Goal: Task Accomplishment & Management: Use online tool/utility

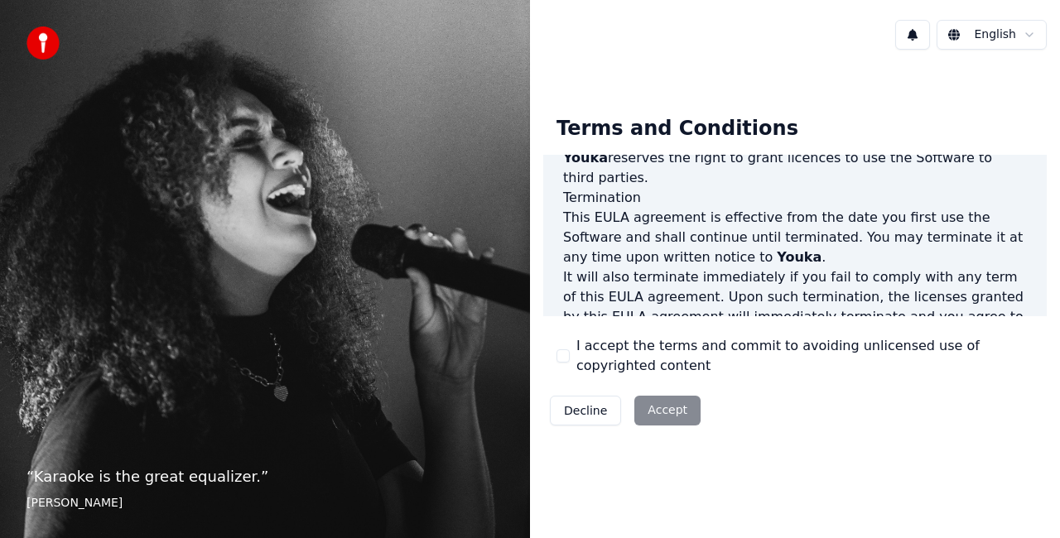
scroll to position [1210, 0]
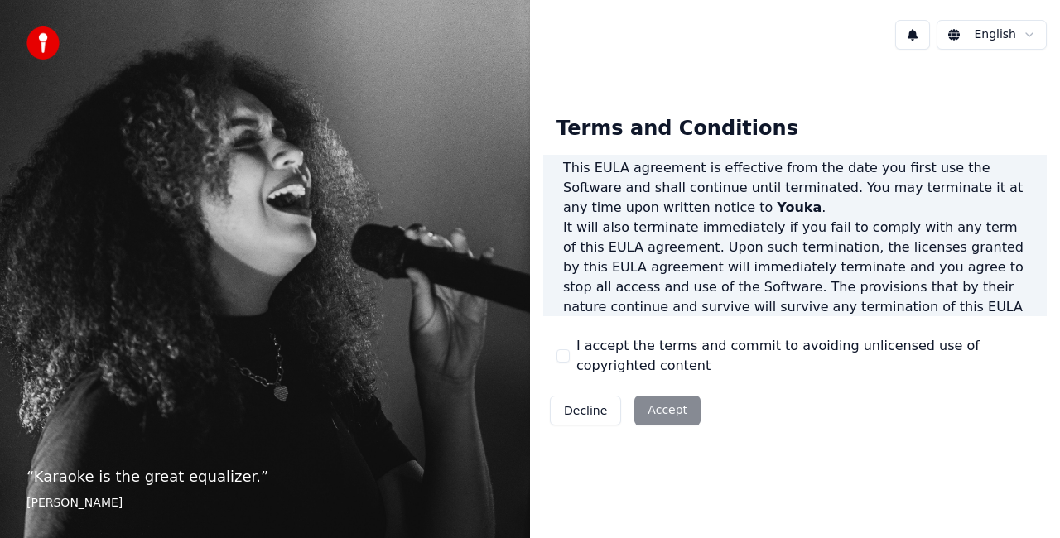
click at [561, 353] on button "I accept the terms and commit to avoiding unlicensed use of copyrighted content" at bounding box center [563, 356] width 13 height 13
click at [659, 411] on button "Accept" at bounding box center [668, 411] width 66 height 30
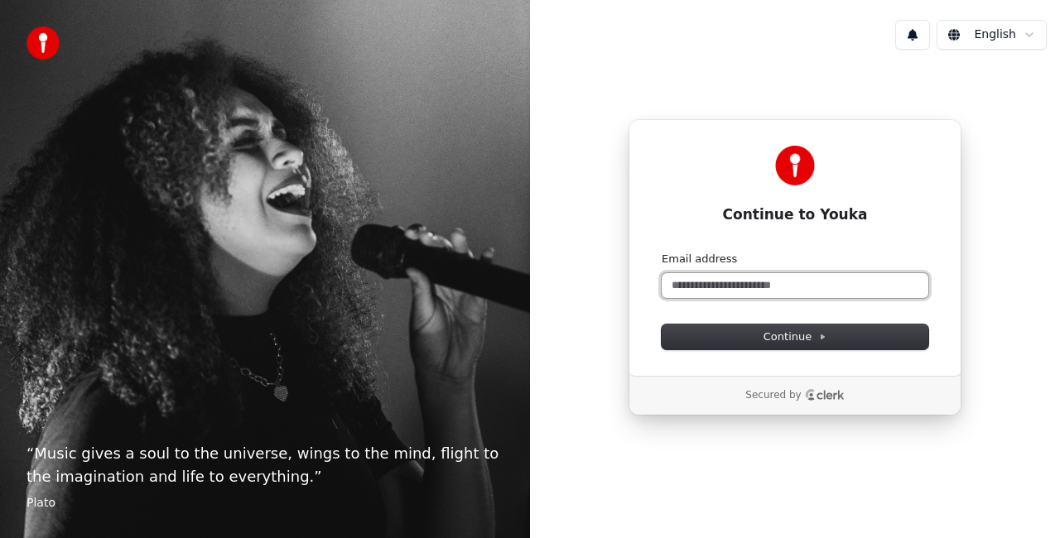
click at [709, 285] on input "Email address" at bounding box center [795, 285] width 267 height 25
click at [662, 252] on button "submit" at bounding box center [662, 252] width 0 height 0
type input "**********"
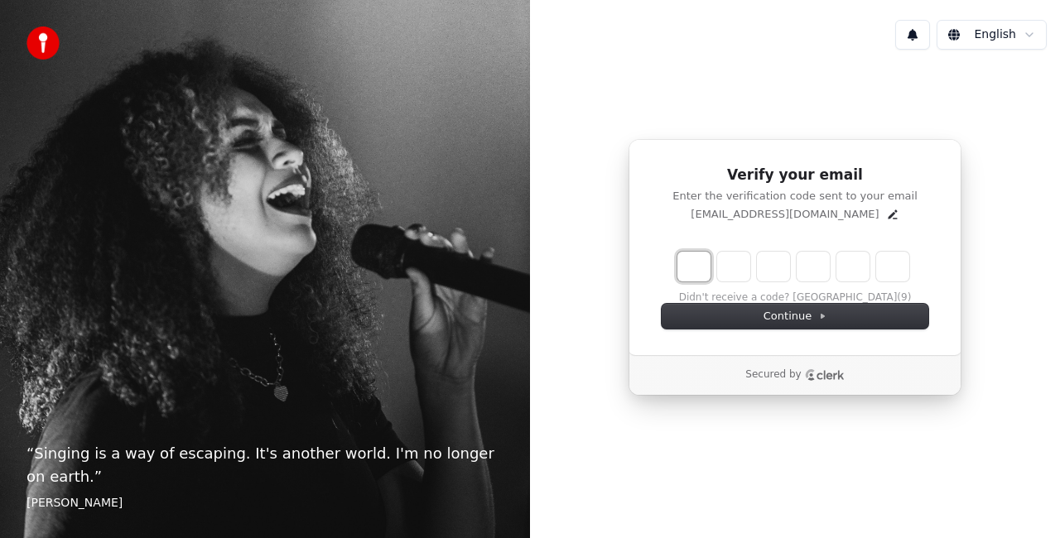
click at [695, 275] on input "Enter verification code. Digit 1" at bounding box center [694, 267] width 33 height 30
type input "*"
type input "**"
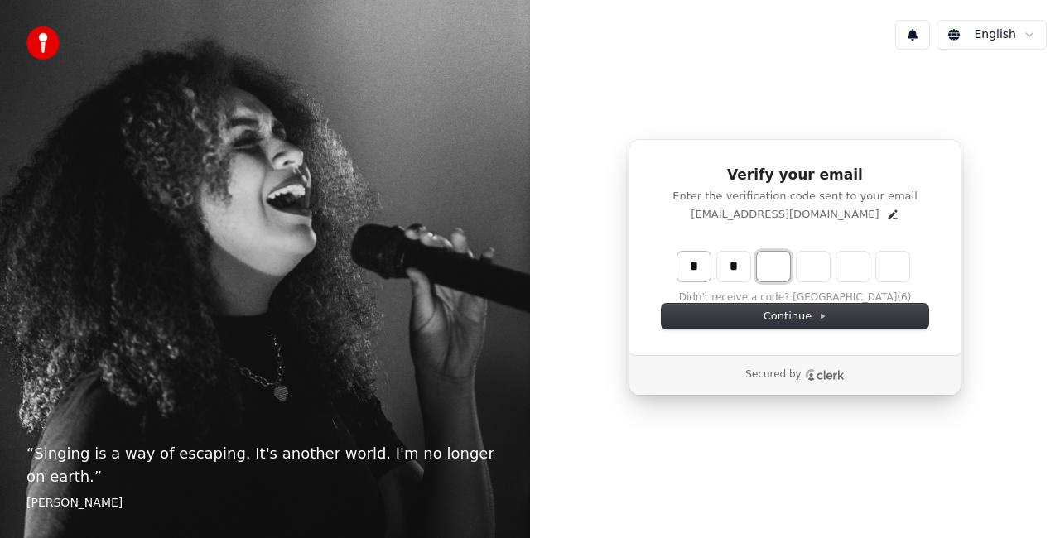
type input "*"
type input "***"
type input "*"
type input "****"
type input "*"
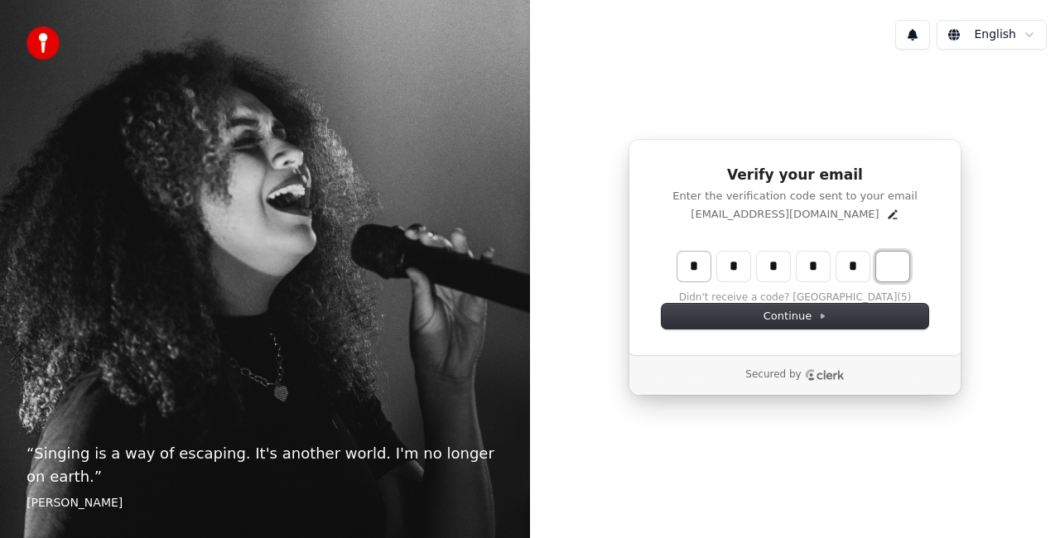
type input "******"
type input "*"
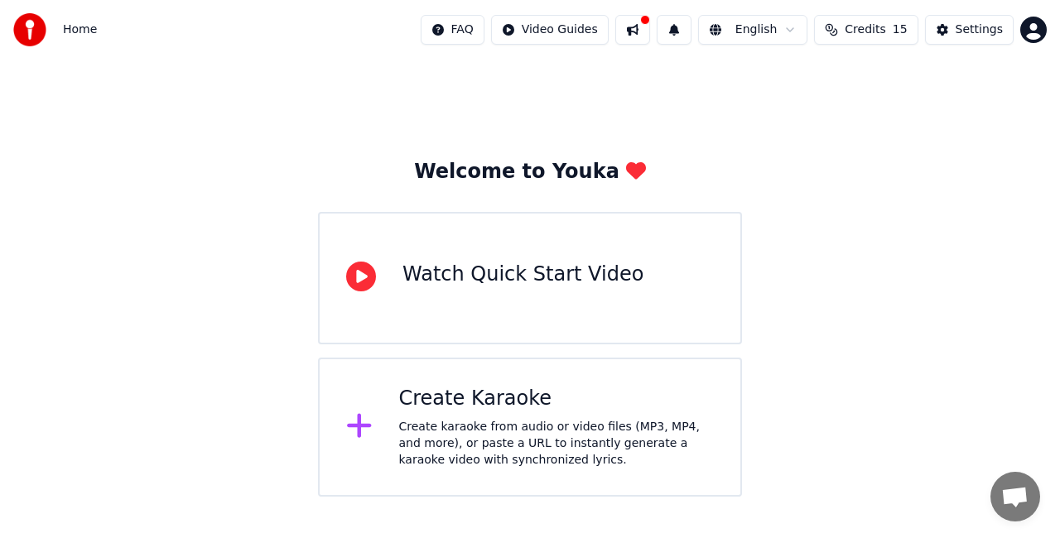
click at [538, 436] on div "Create karaoke from audio or video files (MP3, MP4, and more), or paste a URL t…" at bounding box center [557, 444] width 316 height 50
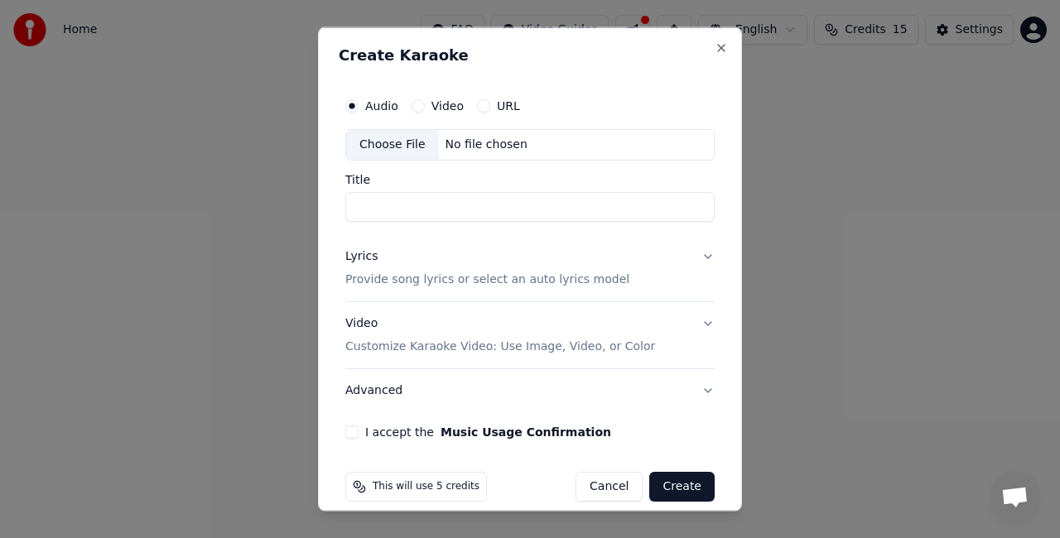
click at [411, 203] on input "Title" at bounding box center [529, 206] width 369 height 30
type input "**********"
click at [696, 250] on button "Lyrics Provide song lyrics or select an auto lyrics model" at bounding box center [529, 267] width 369 height 66
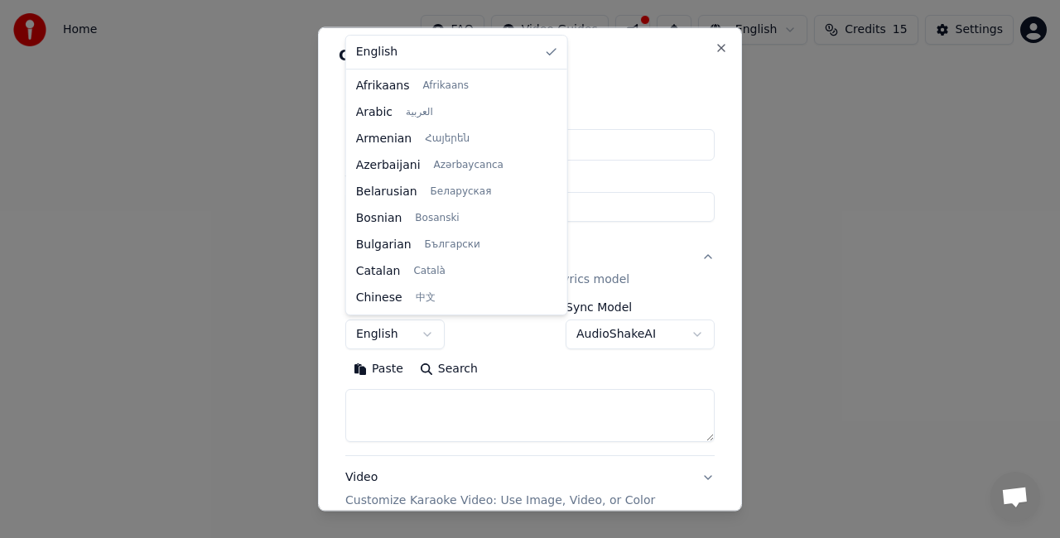
click at [426, 330] on body "**********" at bounding box center [530, 248] width 1060 height 497
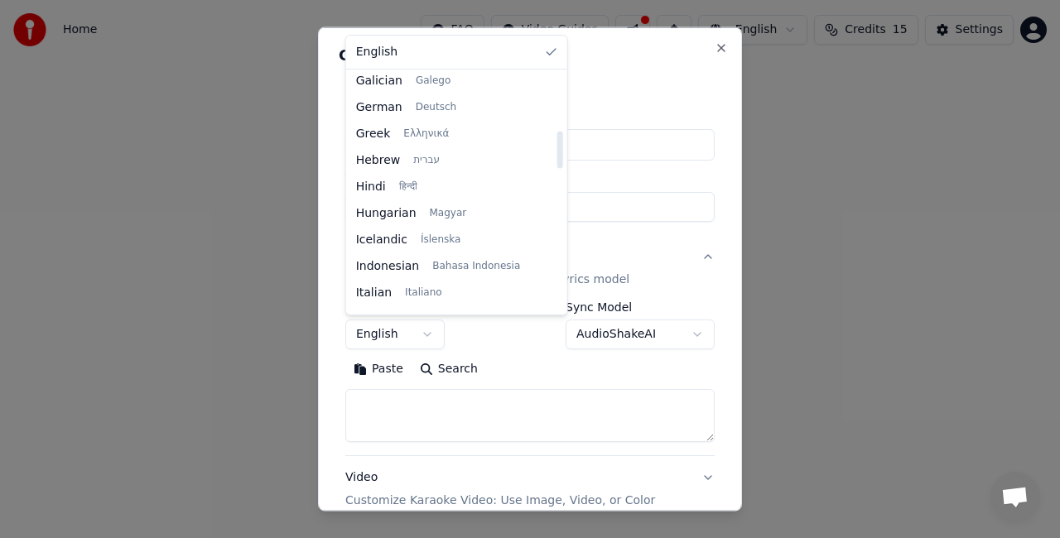
scroll to position [497, 0]
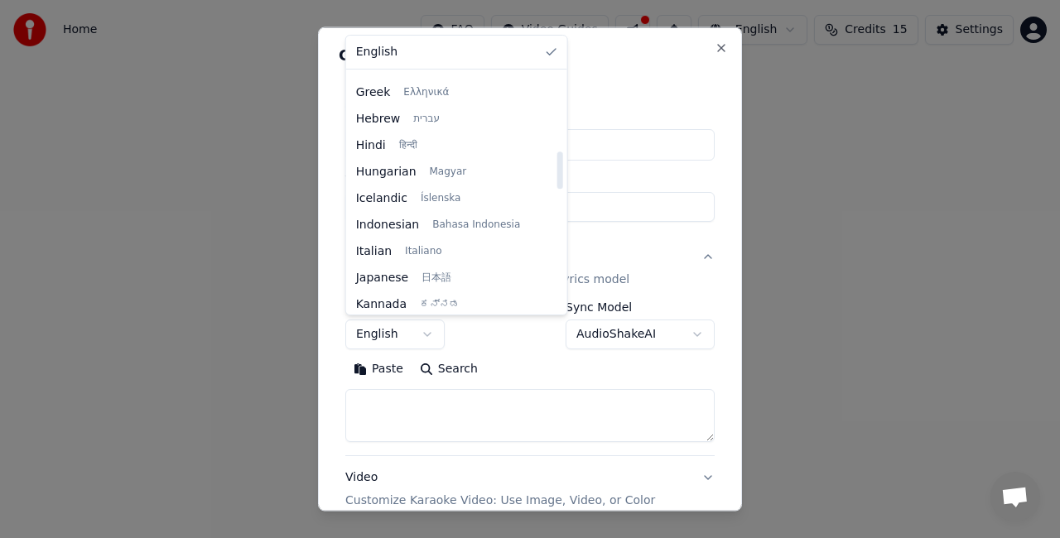
select select "**"
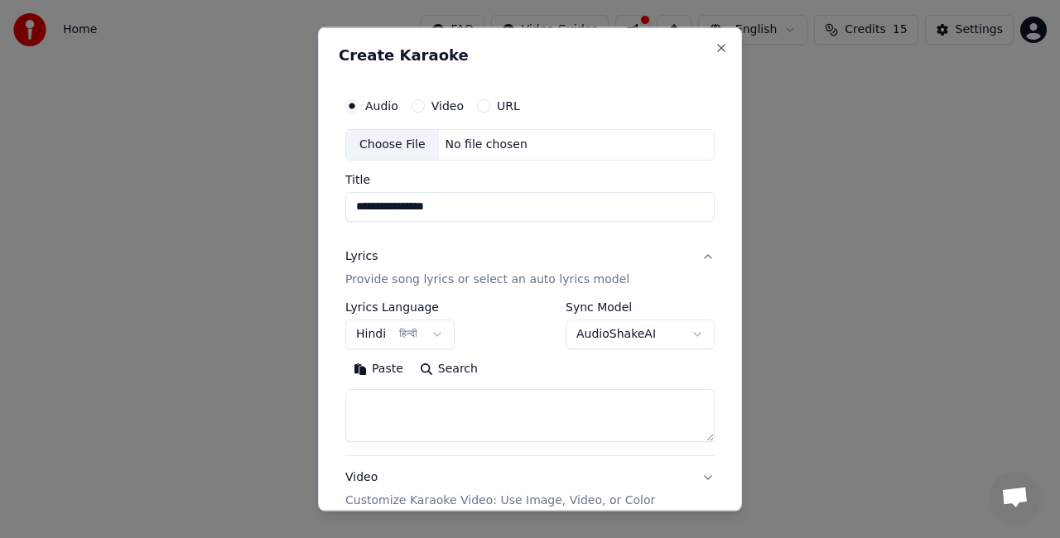
click at [466, 408] on textarea at bounding box center [529, 415] width 369 height 53
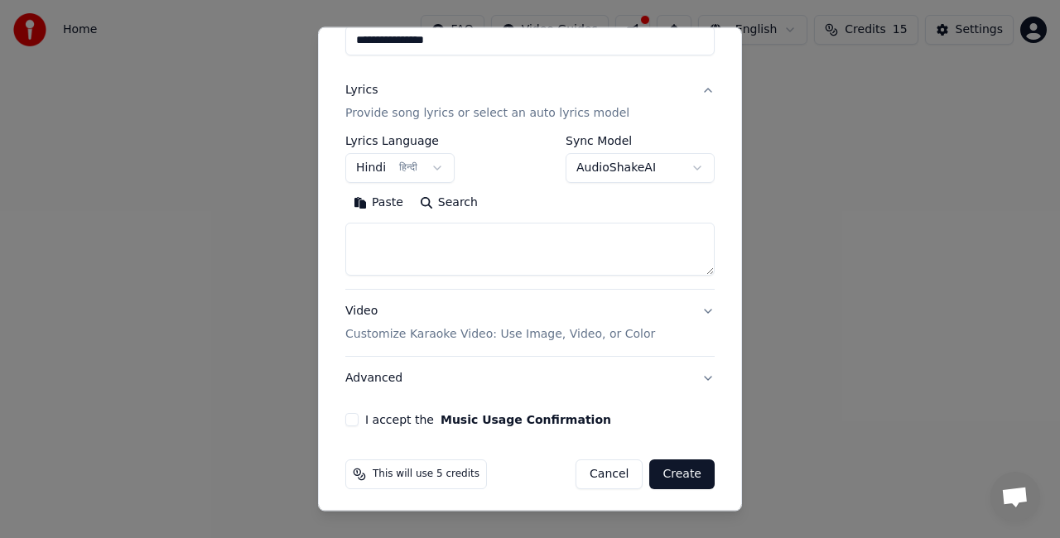
click at [349, 420] on button "I accept the Music Usage Confirmation" at bounding box center [351, 419] width 13 height 13
click at [408, 252] on textarea at bounding box center [529, 249] width 369 height 53
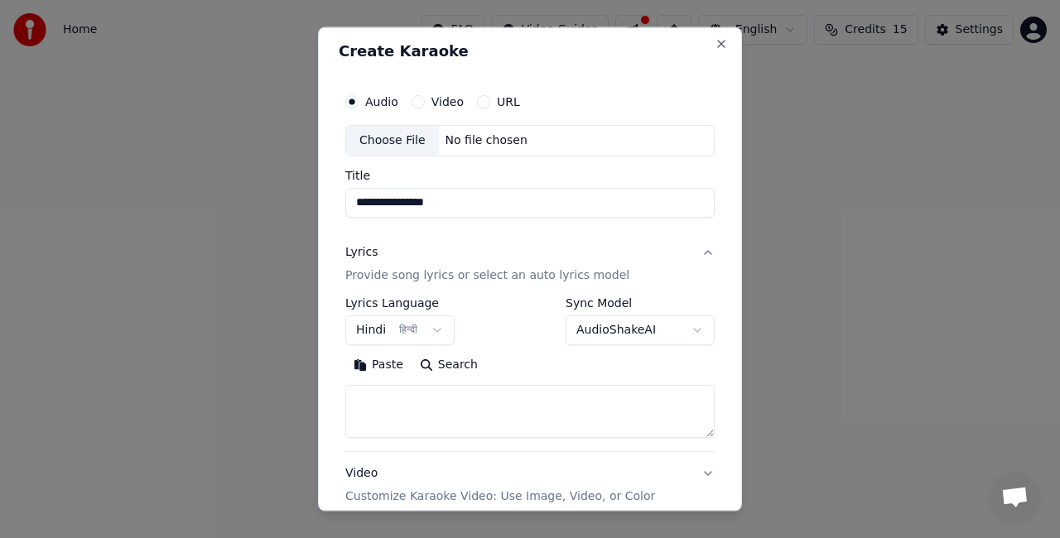
scroll to position [0, 0]
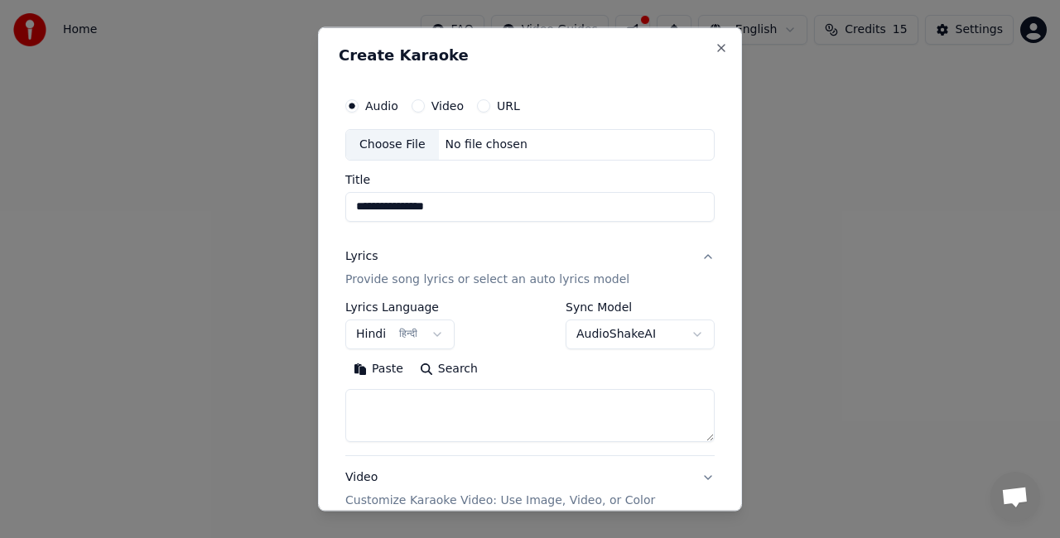
click at [480, 106] on button "URL" at bounding box center [483, 105] width 13 height 13
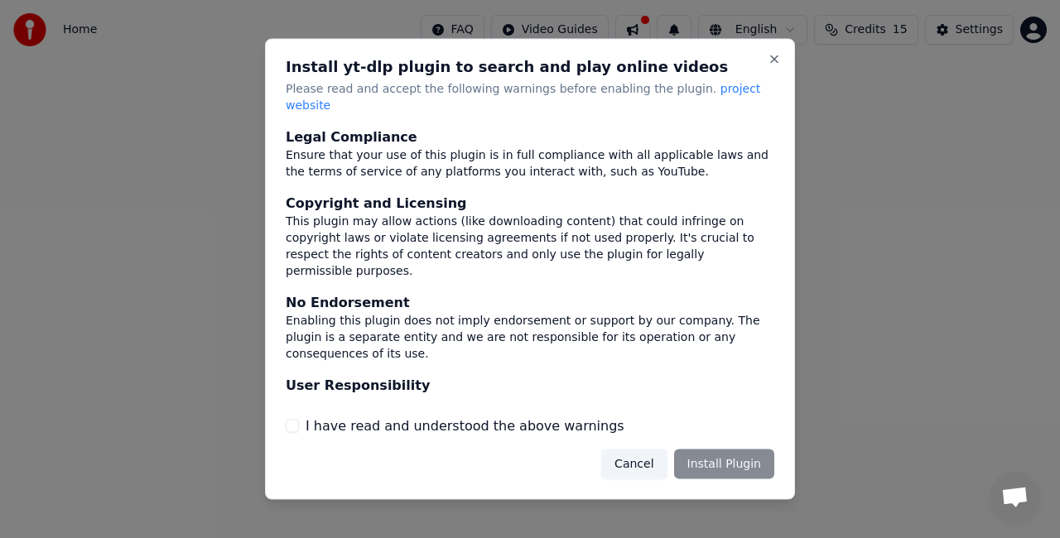
click at [731, 458] on div "Cancel Install Plugin" at bounding box center [687, 464] width 173 height 30
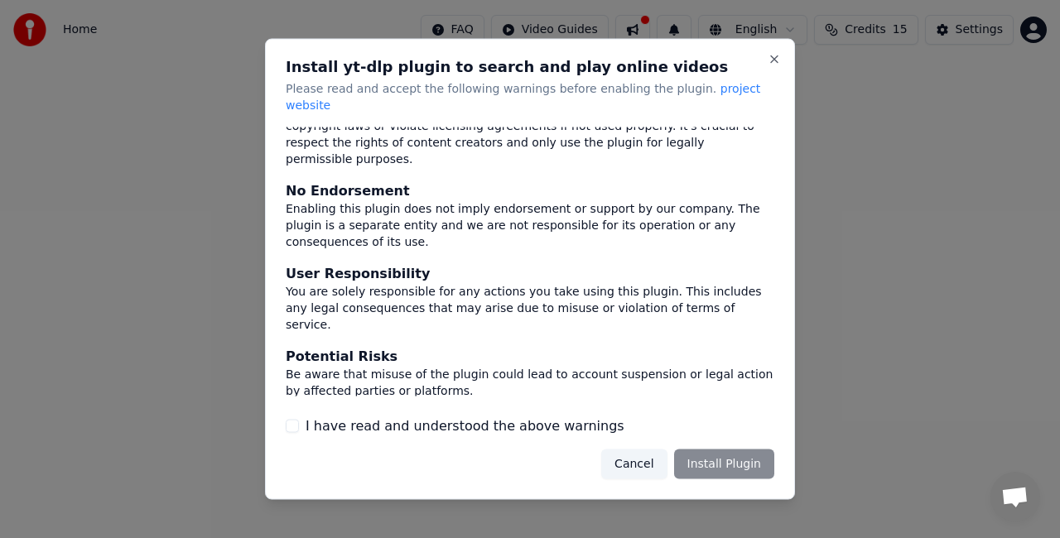
scroll to position [131, 0]
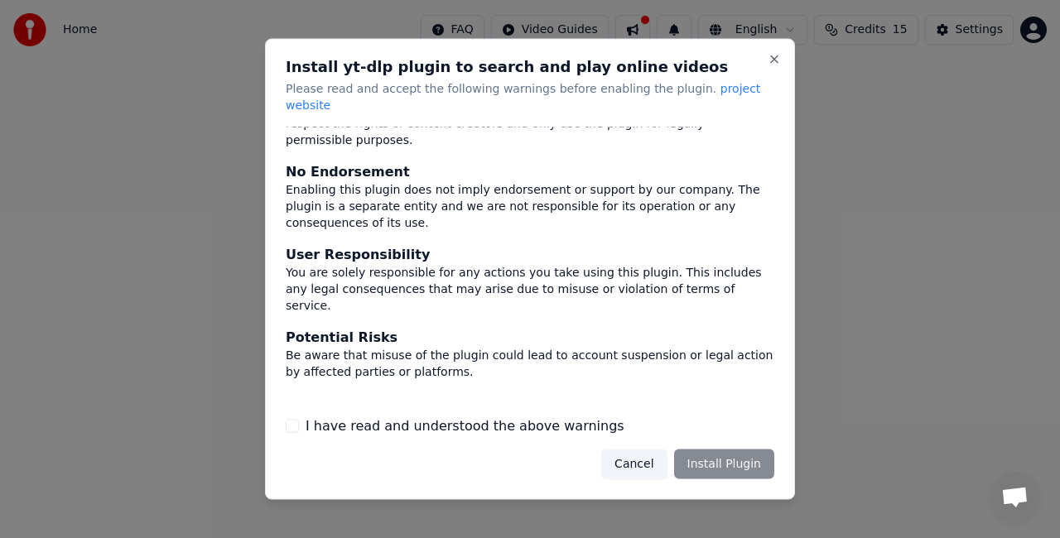
click at [289, 421] on button "I have read and understood the above warnings" at bounding box center [292, 425] width 13 height 13
click at [742, 456] on button "Install Plugin" at bounding box center [724, 464] width 100 height 30
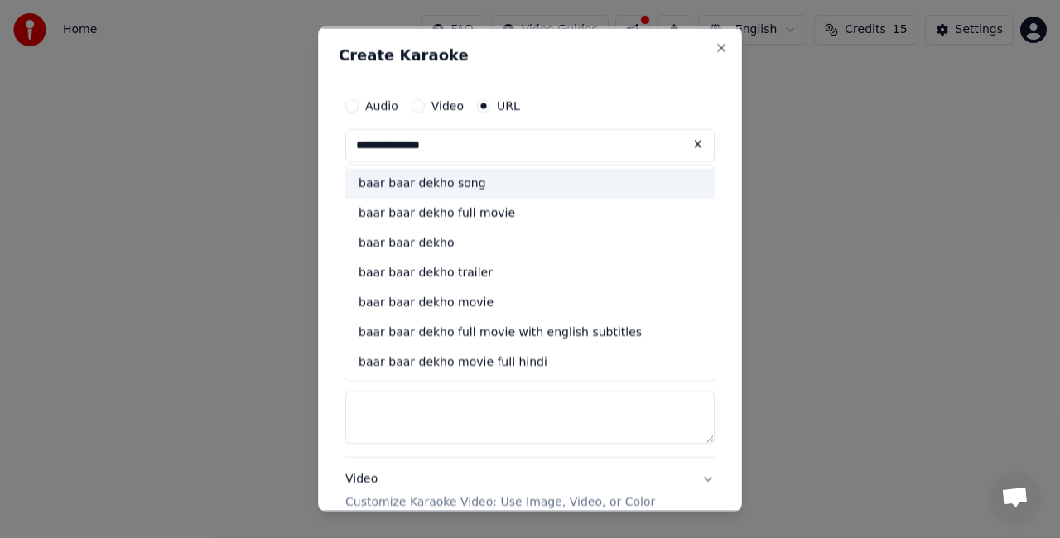
click at [469, 179] on div "baar baar dekho song" at bounding box center [529, 184] width 369 height 30
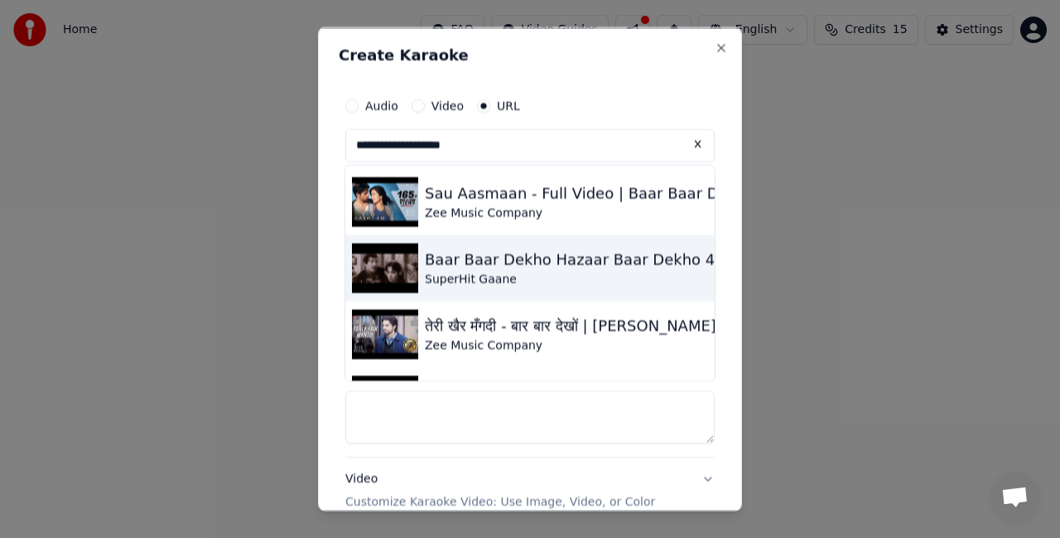
click at [471, 268] on div "Baar Baar Dekho Hazaar Baar Dekho 4K | [PERSON_NAME] | [PERSON_NAME] | Bollywoo…" at bounding box center [829, 260] width 809 height 23
type input "**********"
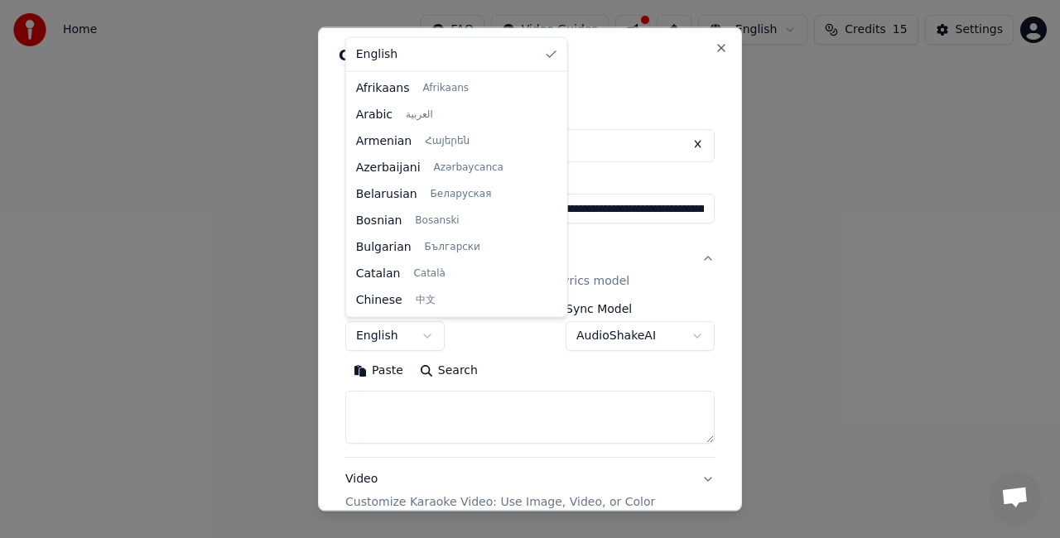
click at [426, 335] on body "**********" at bounding box center [530, 248] width 1060 height 497
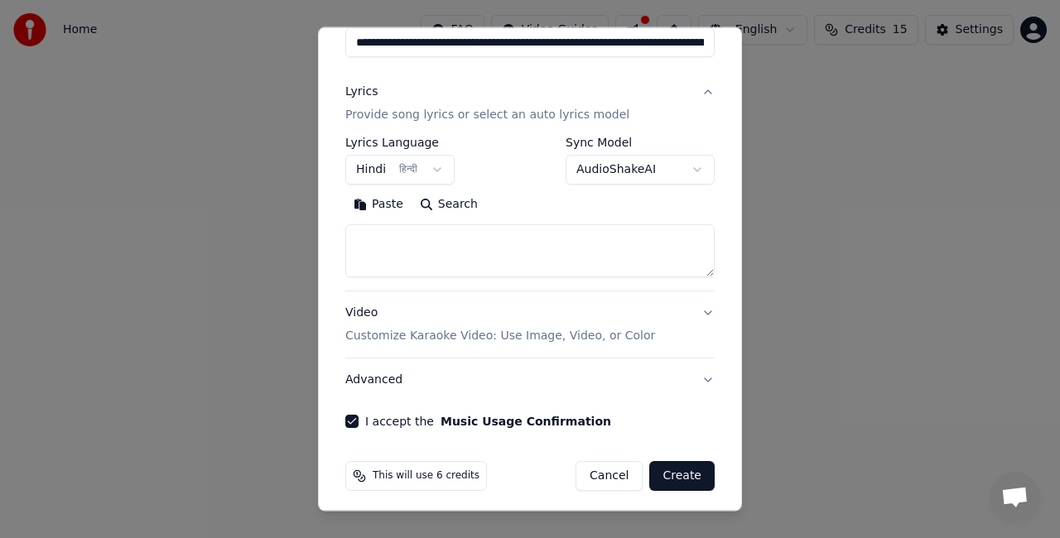
scroll to position [171, 0]
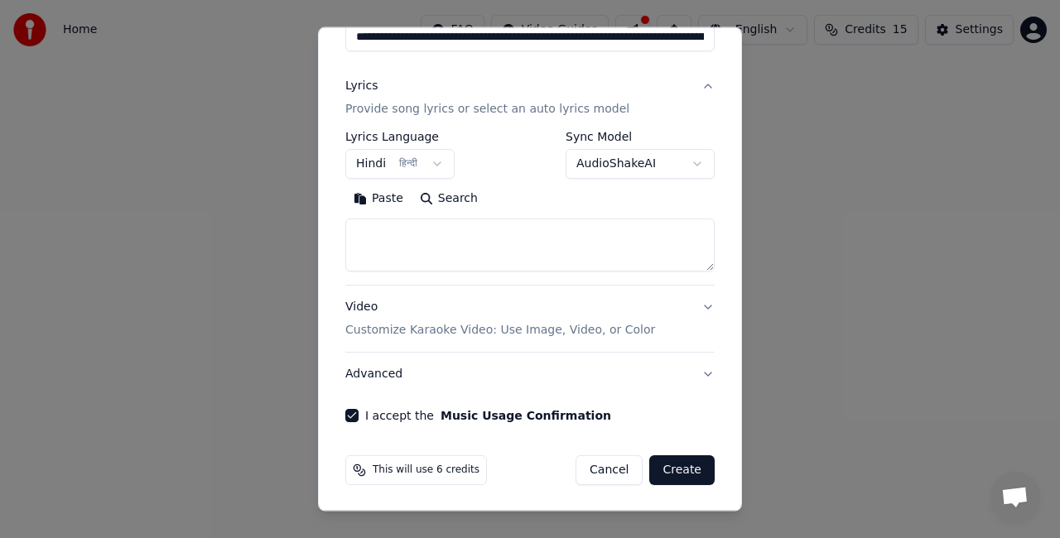
click at [665, 468] on button "Create" at bounding box center [681, 471] width 65 height 30
select select "**"
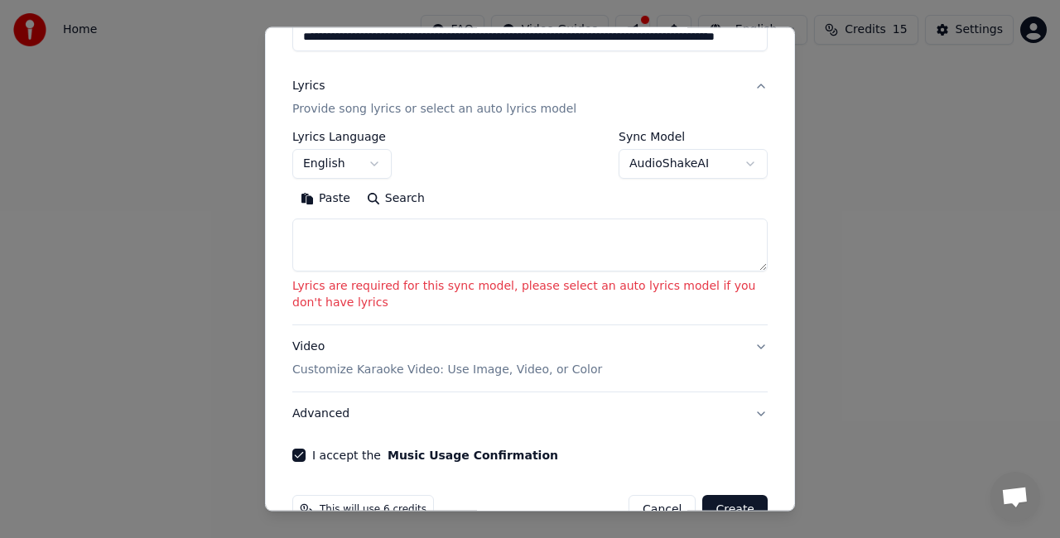
click at [381, 252] on textarea at bounding box center [530, 245] width 476 height 53
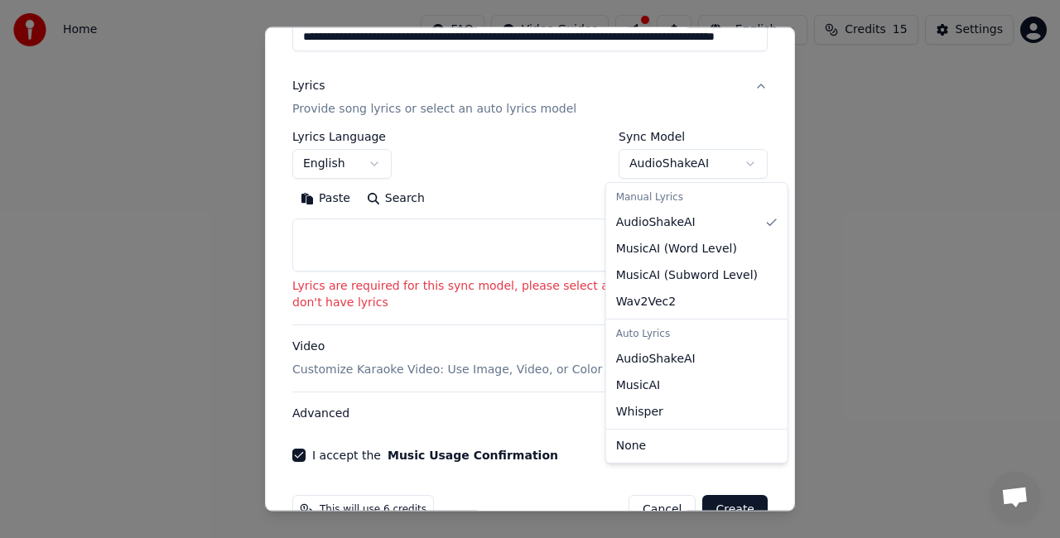
click at [737, 161] on body "**********" at bounding box center [530, 248] width 1060 height 497
select select "**********"
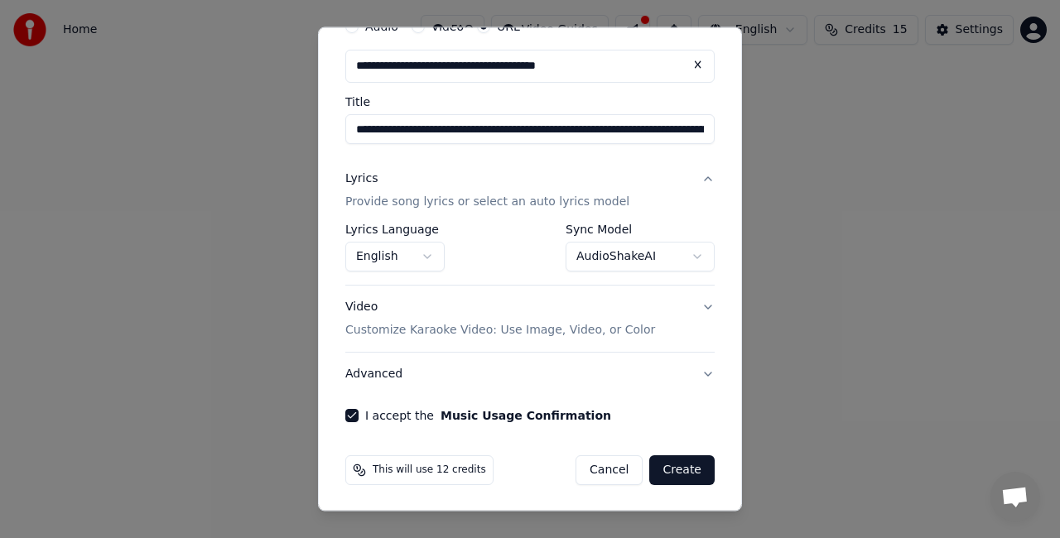
click at [693, 369] on button "Advanced" at bounding box center [529, 374] width 369 height 43
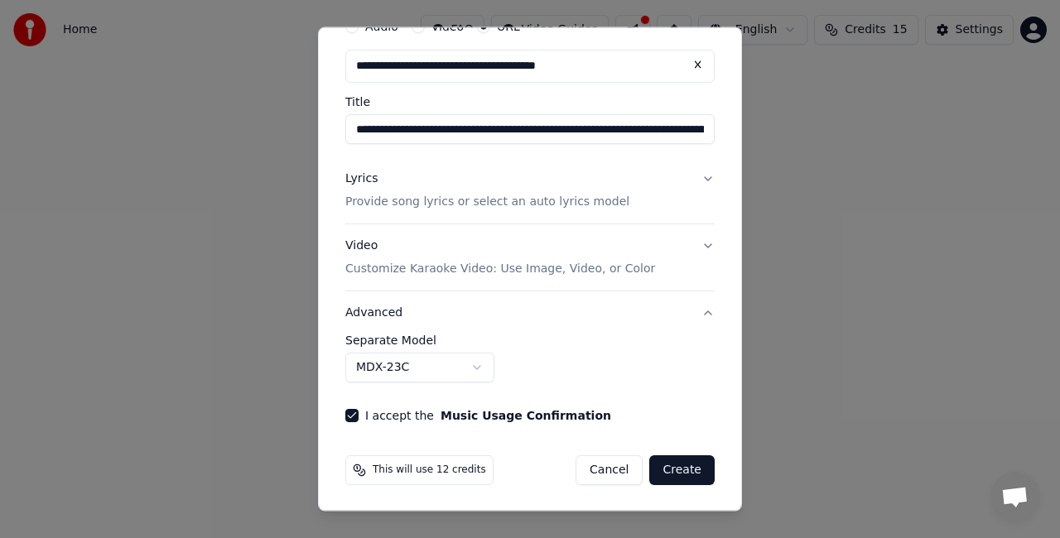
click at [578, 303] on button "Advanced" at bounding box center [529, 313] width 369 height 43
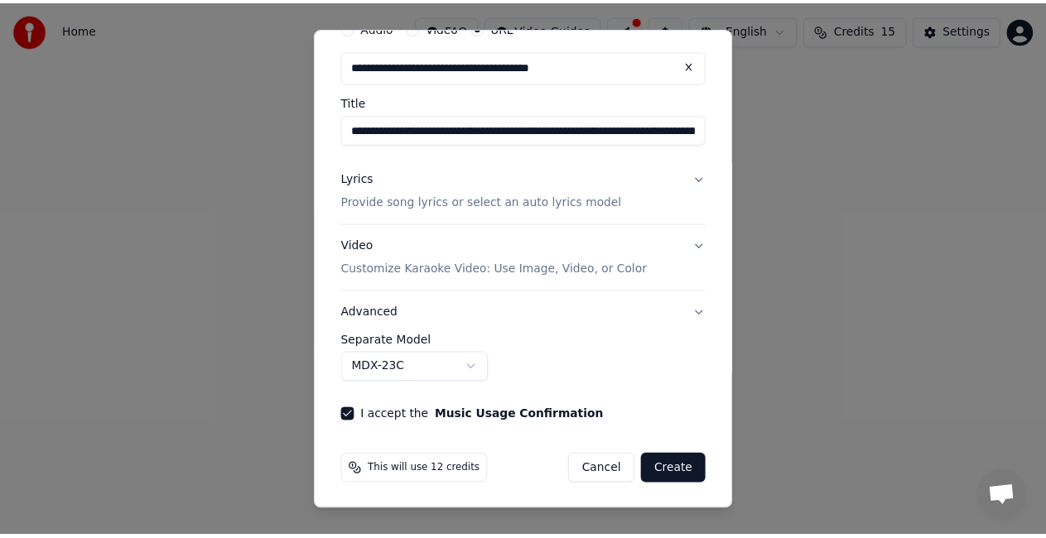
scroll to position [17, 0]
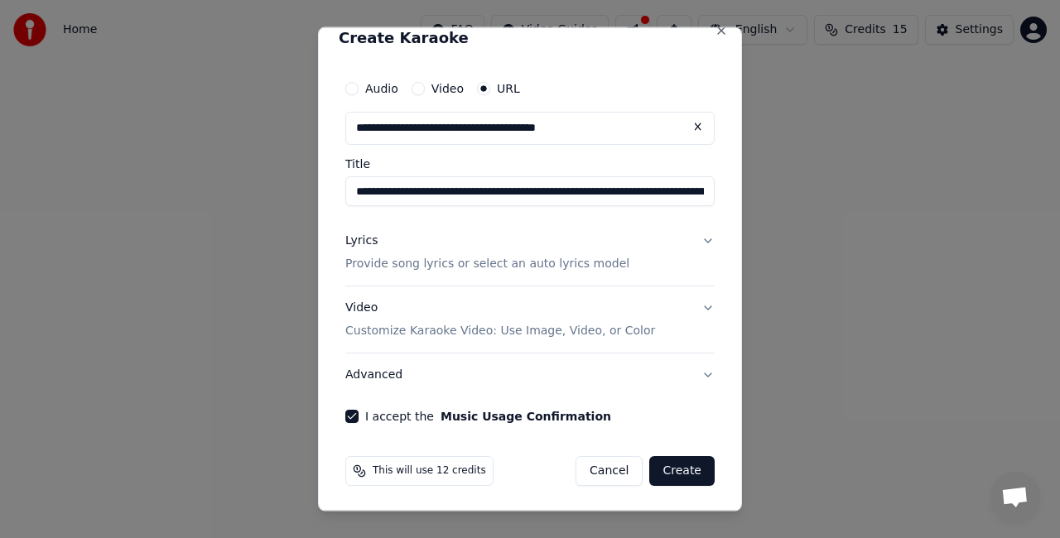
click at [678, 477] on button "Create" at bounding box center [681, 471] width 65 height 30
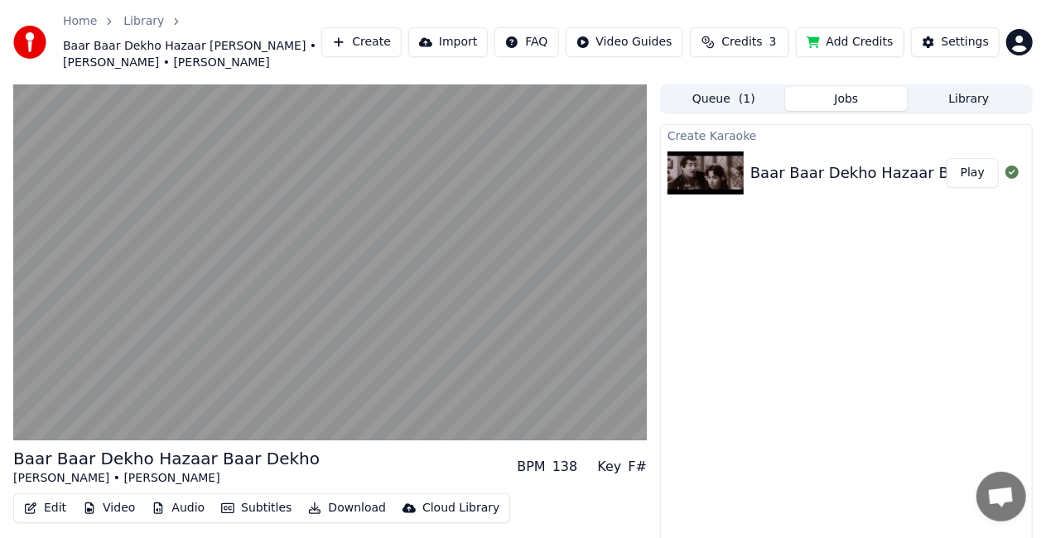
click at [849, 185] on div "Baar Baar Dekho Hazaar Baar Dekho 4K | [PERSON_NAME] | [PERSON_NAME] | Bollywoo…" at bounding box center [846, 173] width 371 height 56
click at [724, 98] on button "Queue ( 1 )" at bounding box center [724, 99] width 123 height 24
click at [857, 101] on button "Jobs" at bounding box center [846, 99] width 123 height 24
click at [959, 101] on button "Library" at bounding box center [969, 99] width 123 height 24
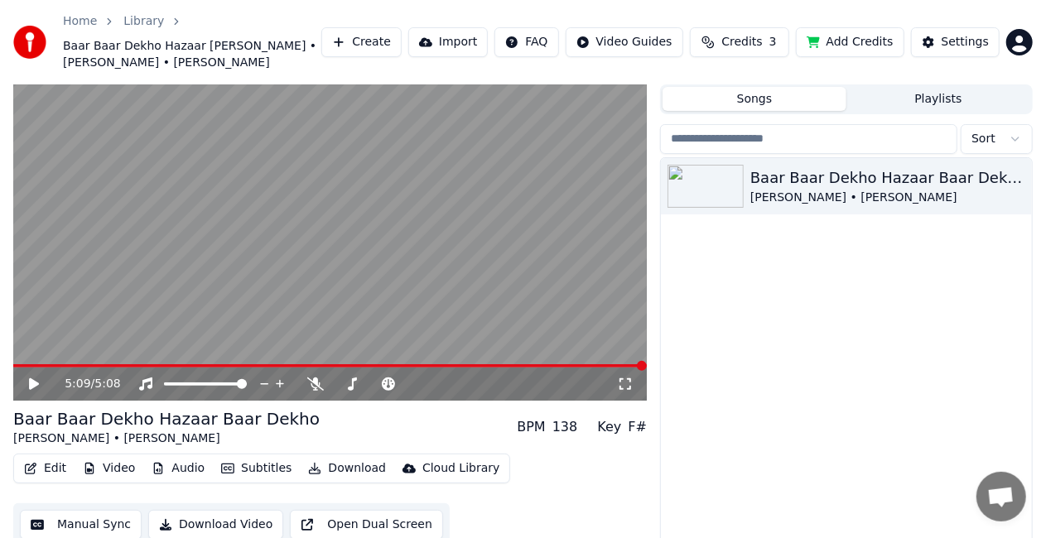
scroll to position [62, 0]
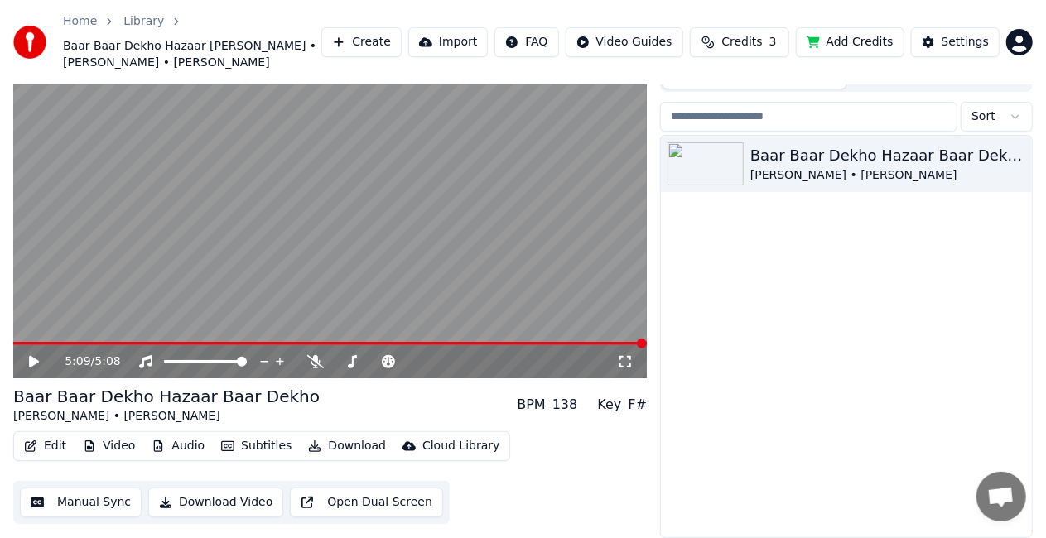
click at [87, 504] on button "Manual Sync" at bounding box center [81, 503] width 122 height 30
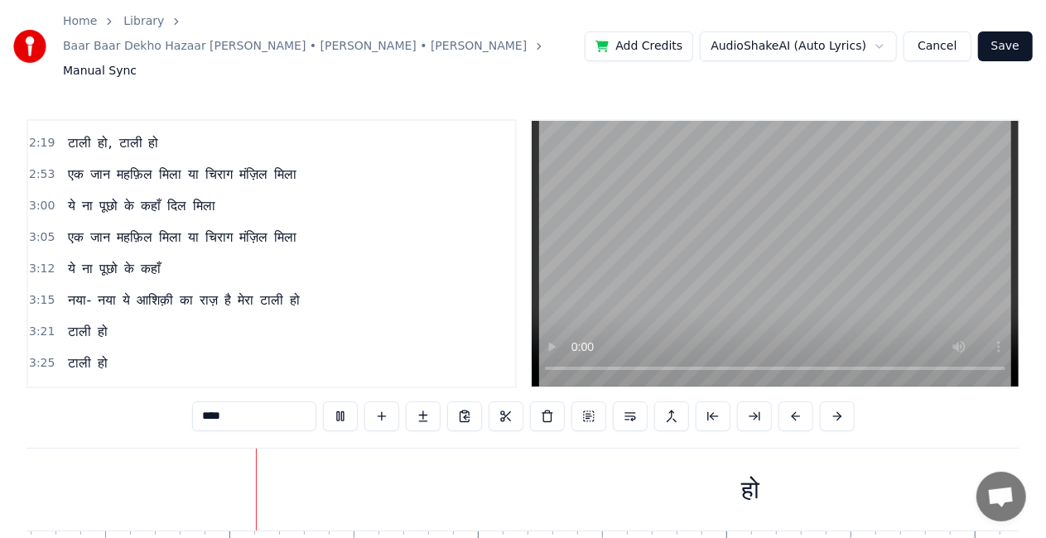
scroll to position [0, 38589]
drag, startPoint x: 178, startPoint y: 169, endPoint x: 210, endPoint y: 169, distance: 32.3
click at [210, 191] on div "ये ना पूछो के कहाँ दिल मिला" at bounding box center [141, 206] width 161 height 30
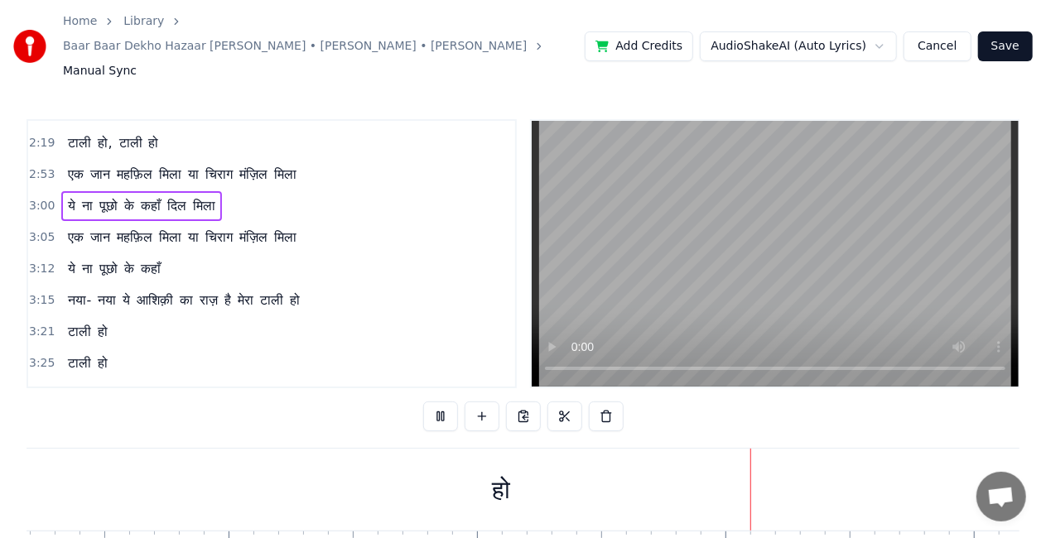
click at [184, 196] on span "दिल" at bounding box center [177, 205] width 22 height 19
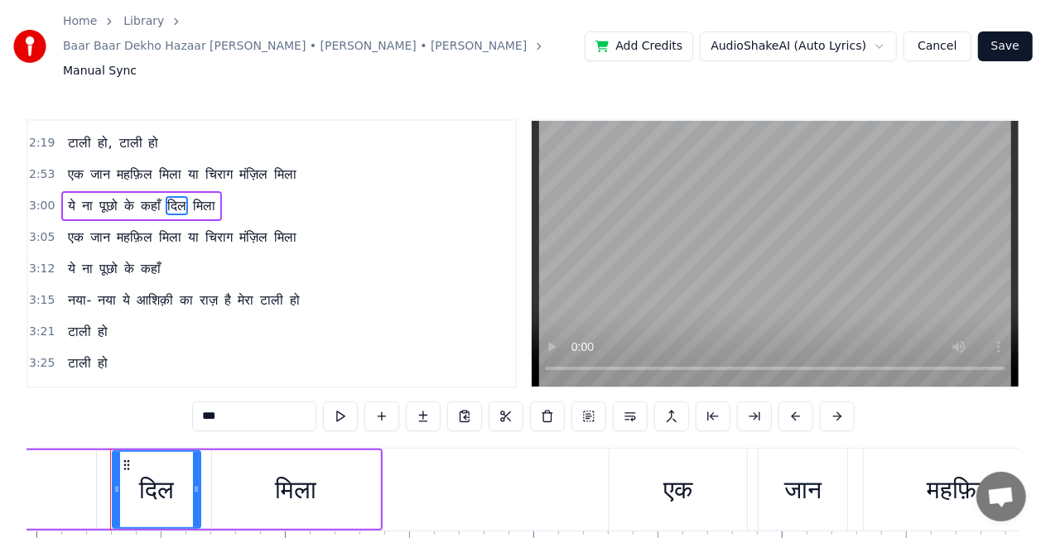
scroll to position [331, 0]
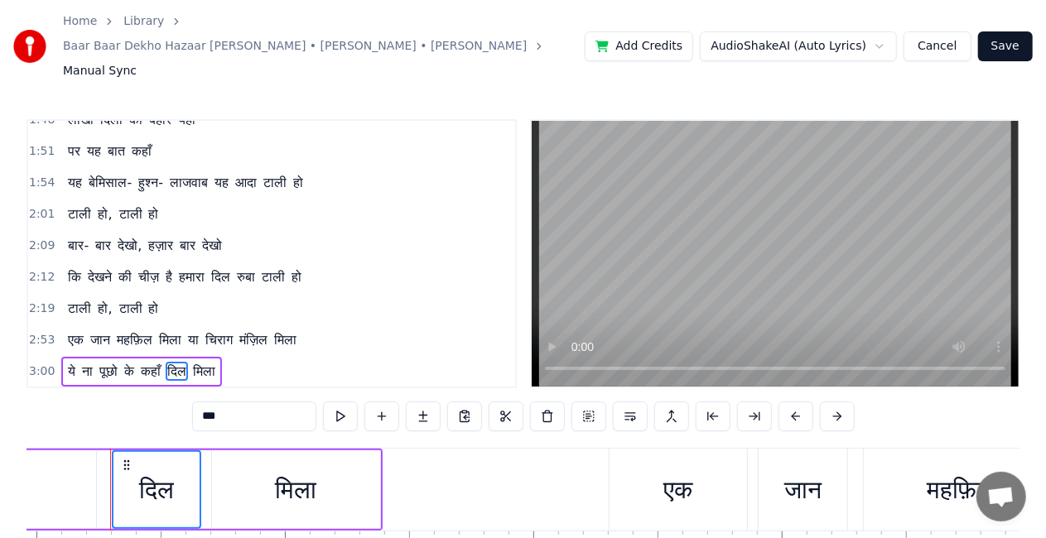
click at [182, 362] on span "दिल" at bounding box center [177, 371] width 22 height 19
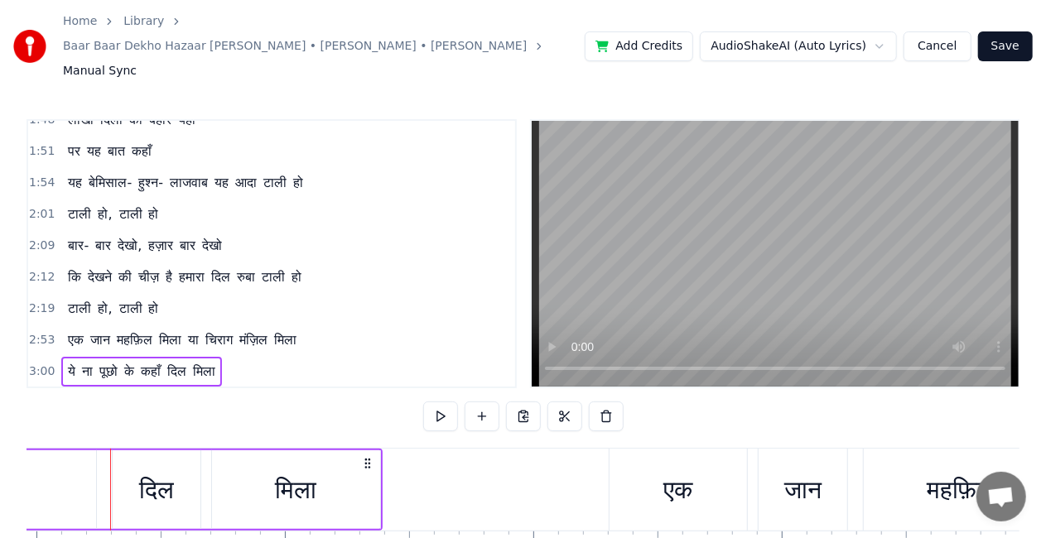
click at [205, 362] on span "मिला" at bounding box center [204, 371] width 26 height 19
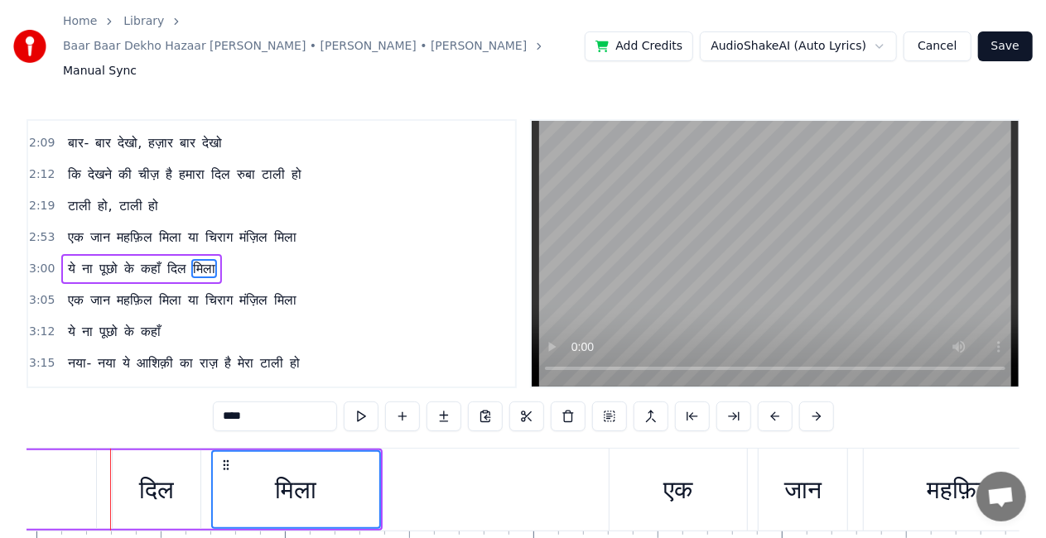
scroll to position [439, 0]
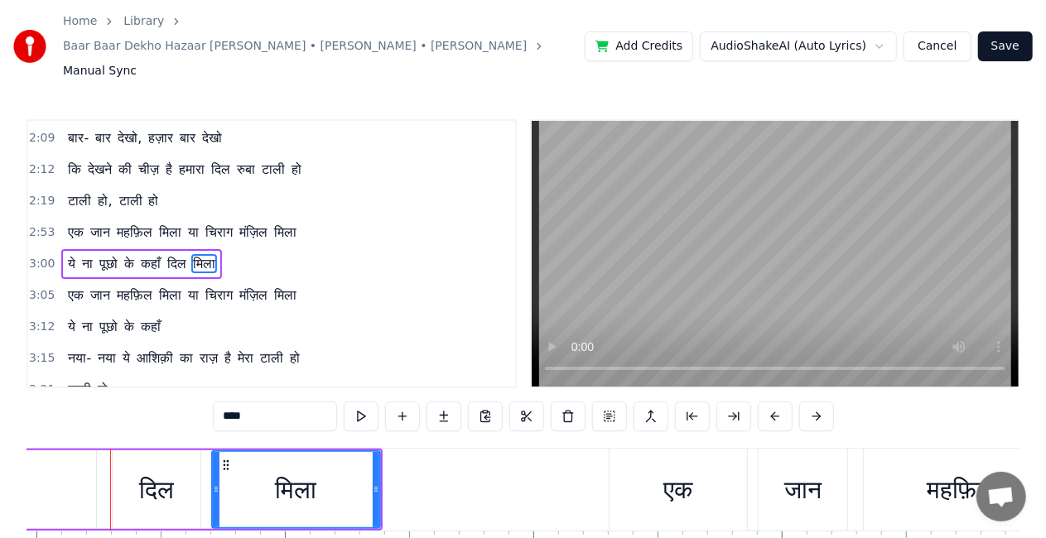
click at [181, 254] on span "दिल" at bounding box center [177, 263] width 22 height 19
type input "***"
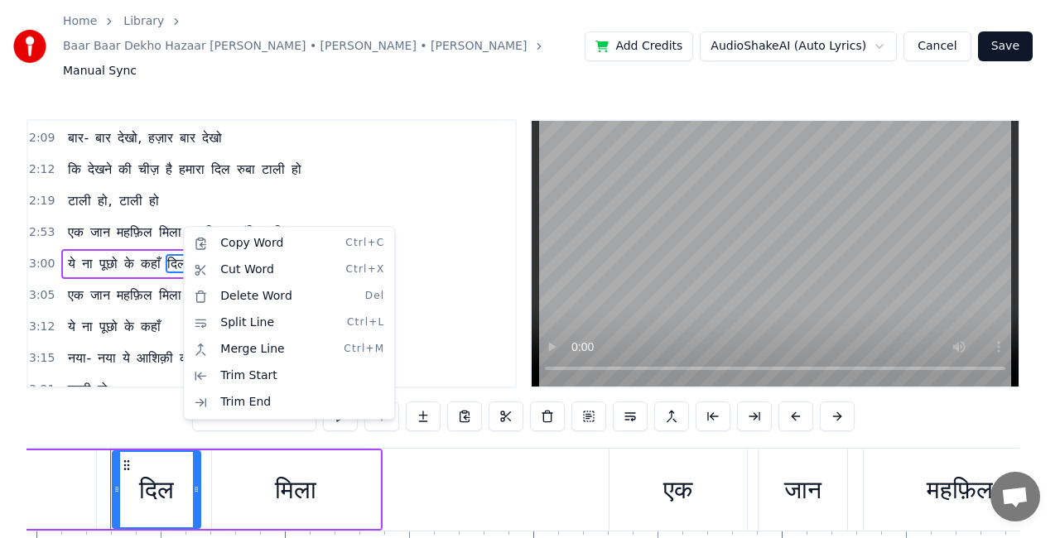
click at [221, 246] on div "Copy Word Ctrl+C" at bounding box center [289, 243] width 204 height 27
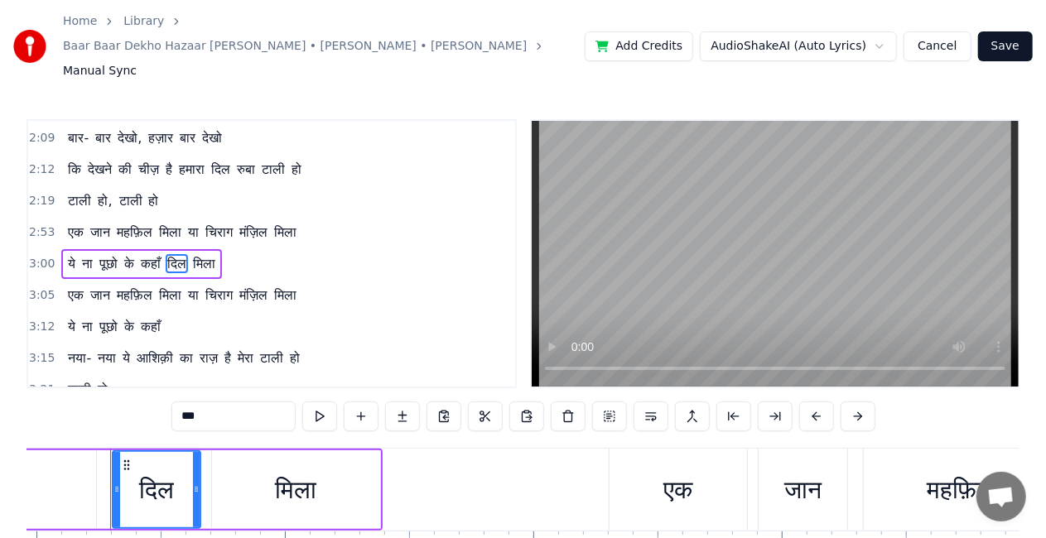
click at [61, 218] on div "एक जान महफ़िल मिला या चिराग मंज़िल मिला" at bounding box center [182, 233] width 242 height 30
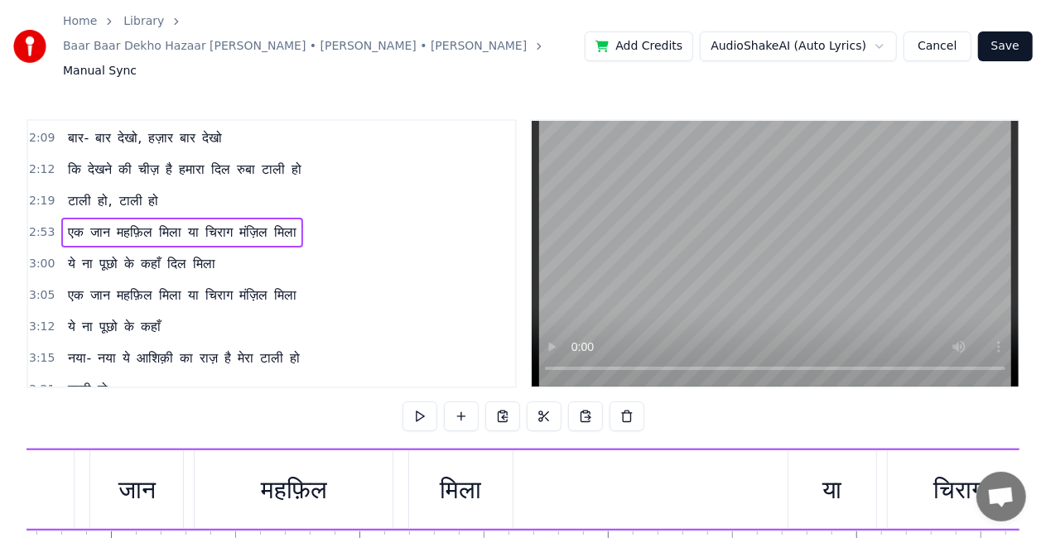
scroll to position [0, 42983]
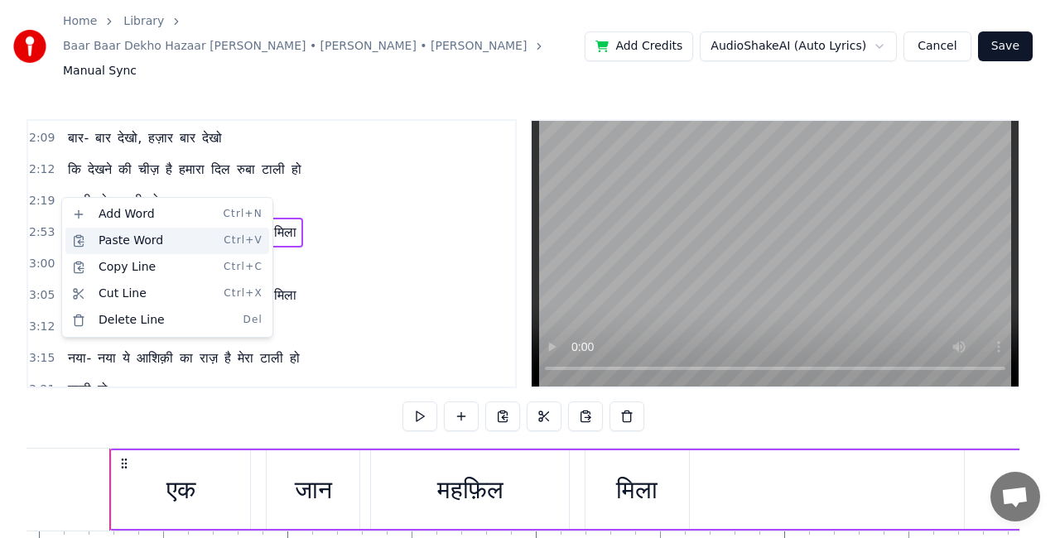
click at [88, 239] on div "Paste Word Ctrl+V" at bounding box center [167, 241] width 204 height 27
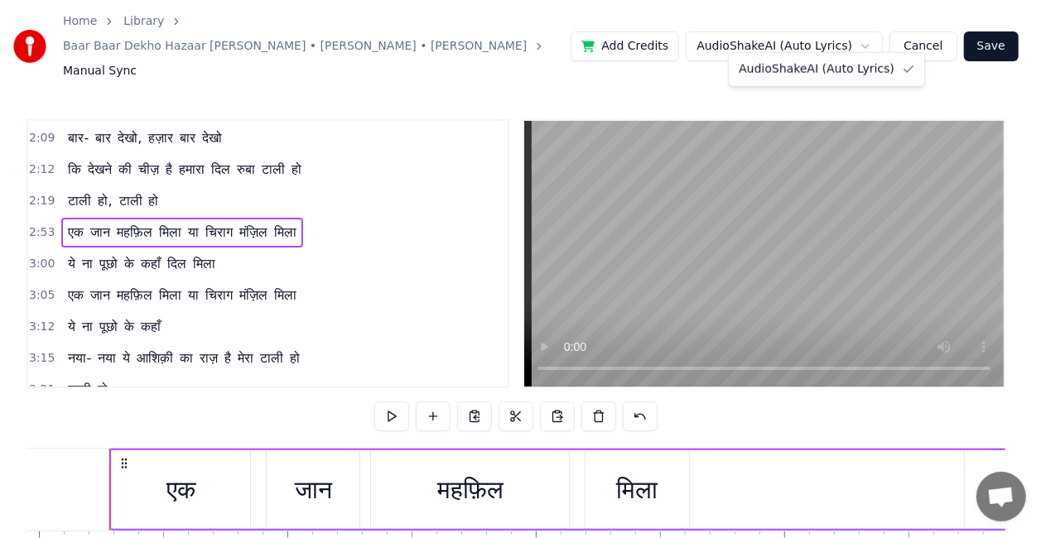
click at [891, 33] on html "Home Library Baar Baar Dekho Hazaar Baar Dekho • [PERSON_NAME] • [PERSON_NAME] …" at bounding box center [523, 321] width 1046 height 642
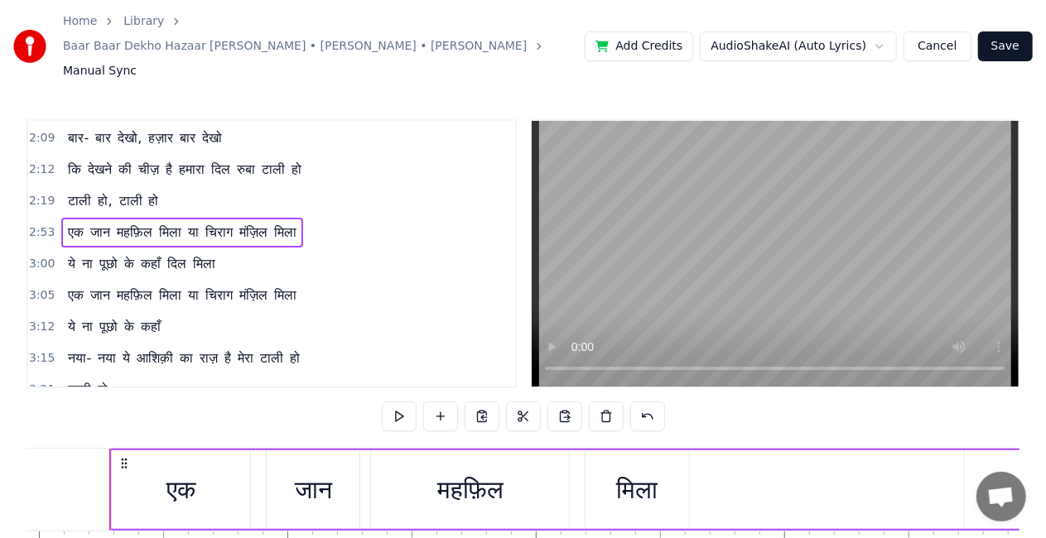
click at [891, 33] on html "Home Library Baar Baar Dekho Hazaar Baar Dekho • [PERSON_NAME] • [PERSON_NAME] …" at bounding box center [523, 321] width 1046 height 642
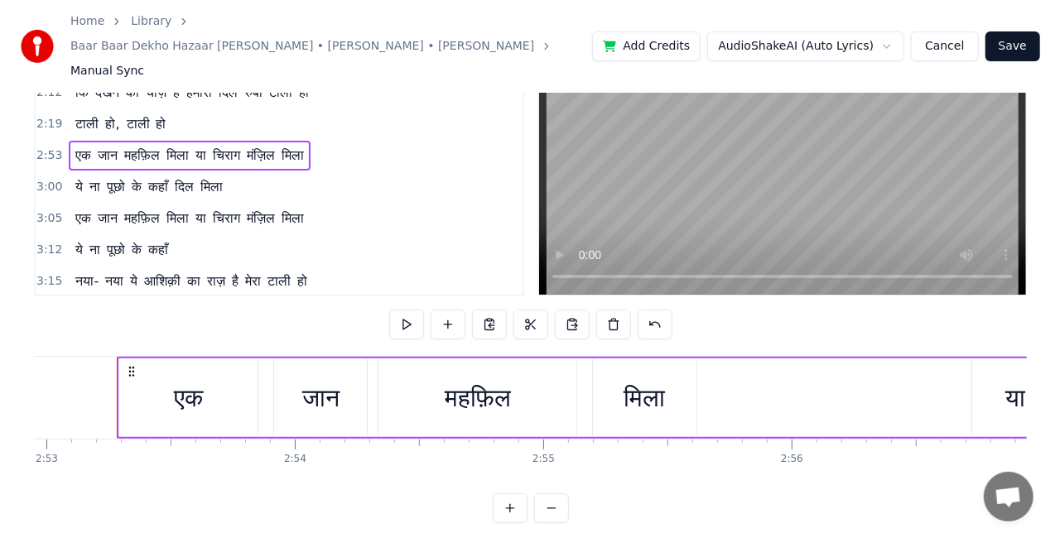
scroll to position [439, 0]
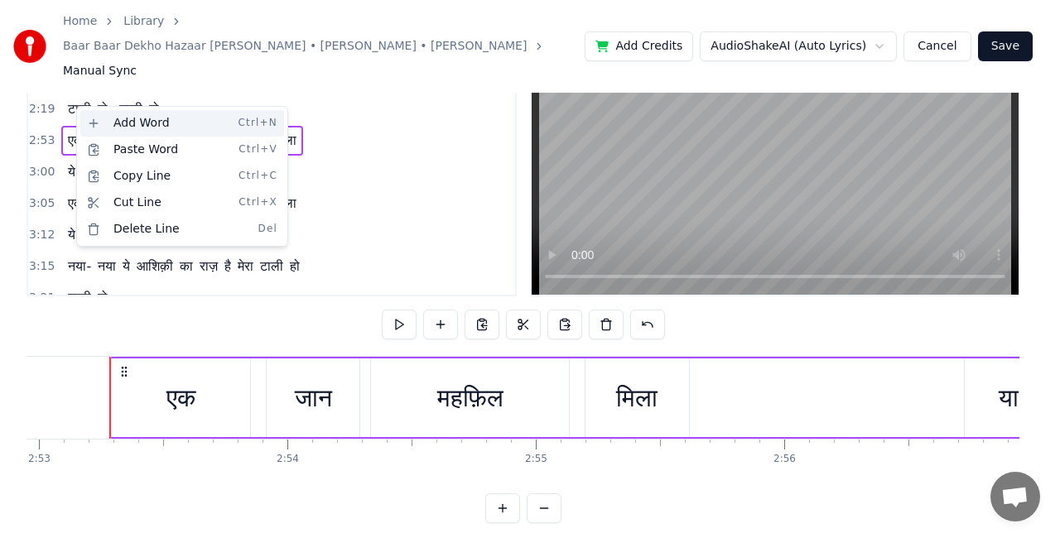
click at [131, 124] on div "Add Word Ctrl+N" at bounding box center [182, 123] width 204 height 27
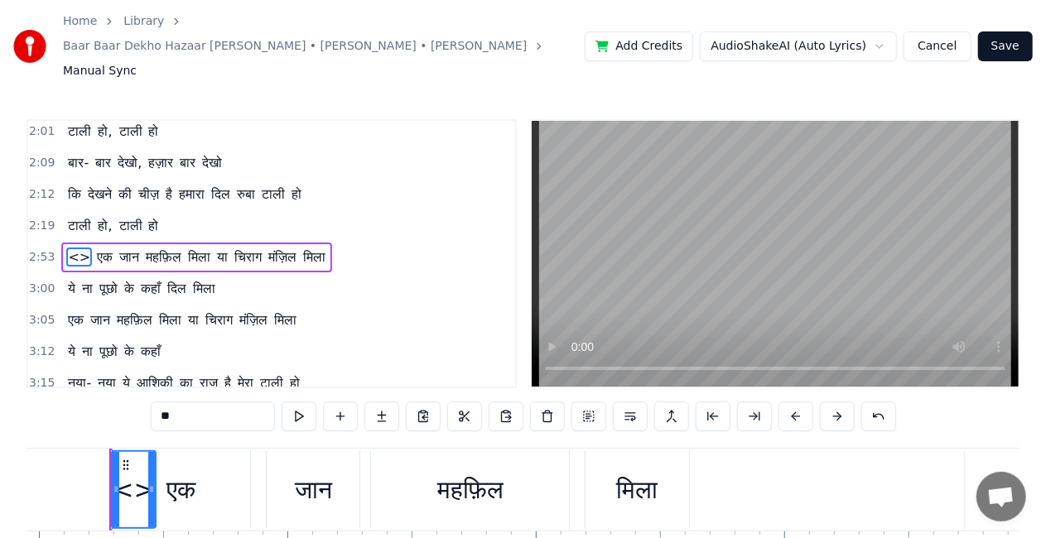
scroll to position [408, 0]
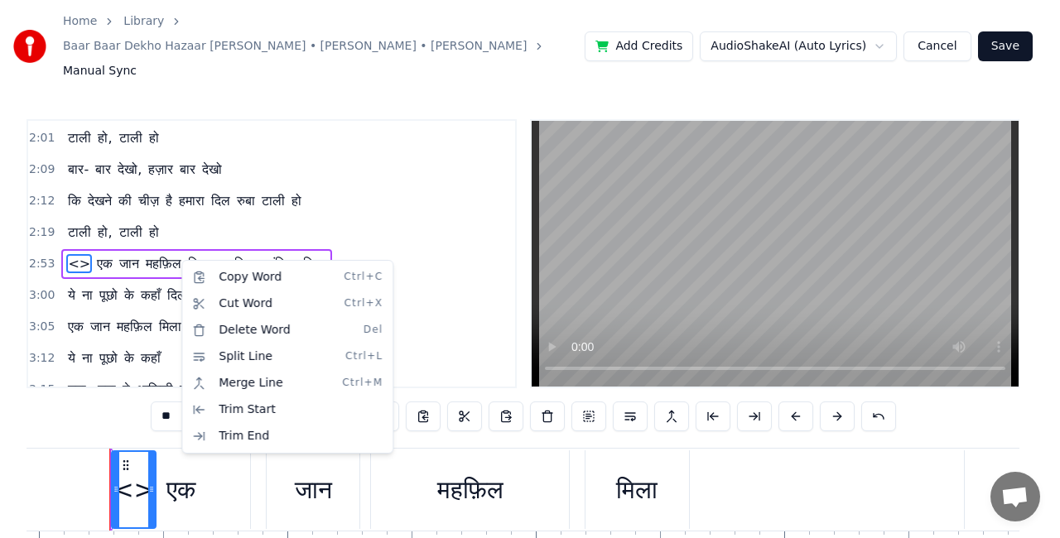
click at [177, 258] on html "Home Library Baar Baar Dekho Hazaar Baar Dekho • [PERSON_NAME] • [PERSON_NAME] …" at bounding box center [530, 321] width 1060 height 642
click at [231, 273] on div "Copy Word Ctrl+C" at bounding box center [293, 276] width 204 height 27
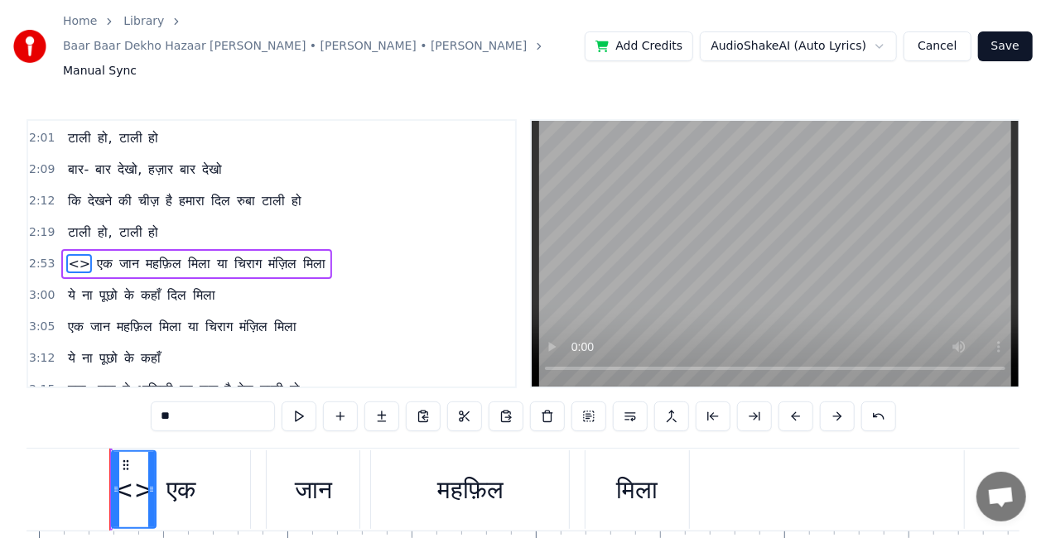
click at [71, 254] on span "<>" at bounding box center [79, 263] width 26 height 19
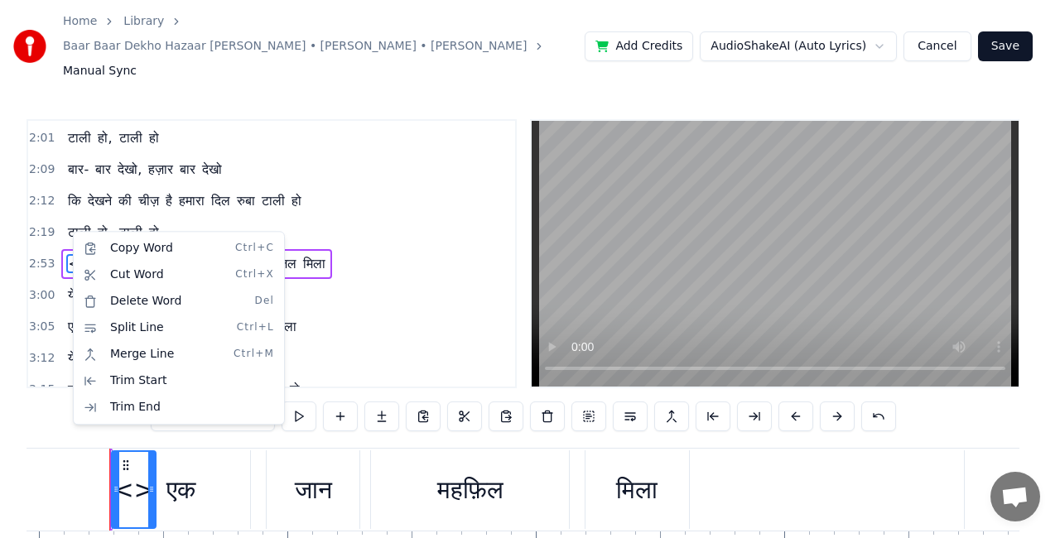
click at [377, 167] on html "Home Library Baar Baar Dekho Hazaar Baar Dekho • [PERSON_NAME] • [PERSON_NAME] …" at bounding box center [530, 321] width 1060 height 642
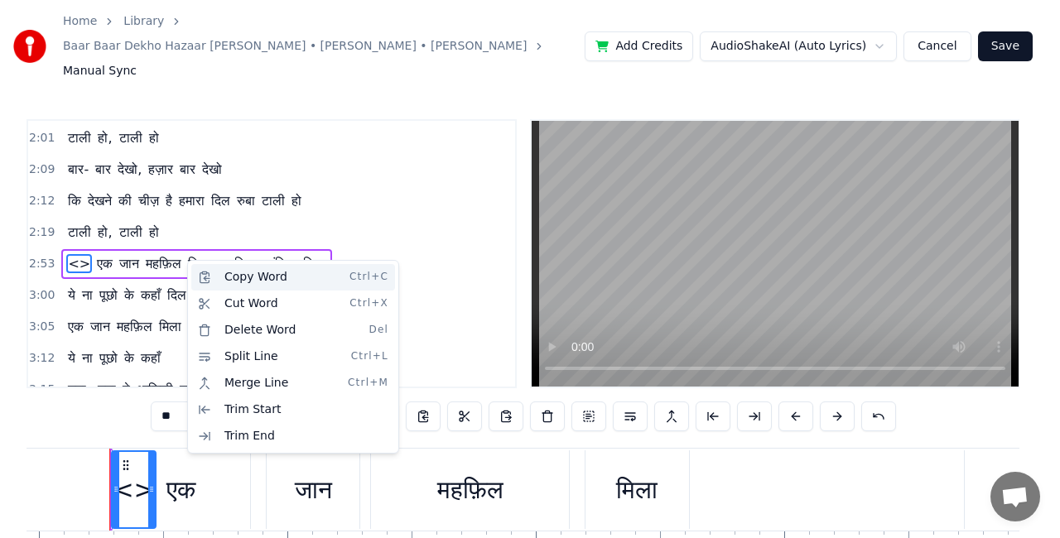
click at [220, 278] on div "Copy Word Ctrl+C" at bounding box center [293, 277] width 204 height 27
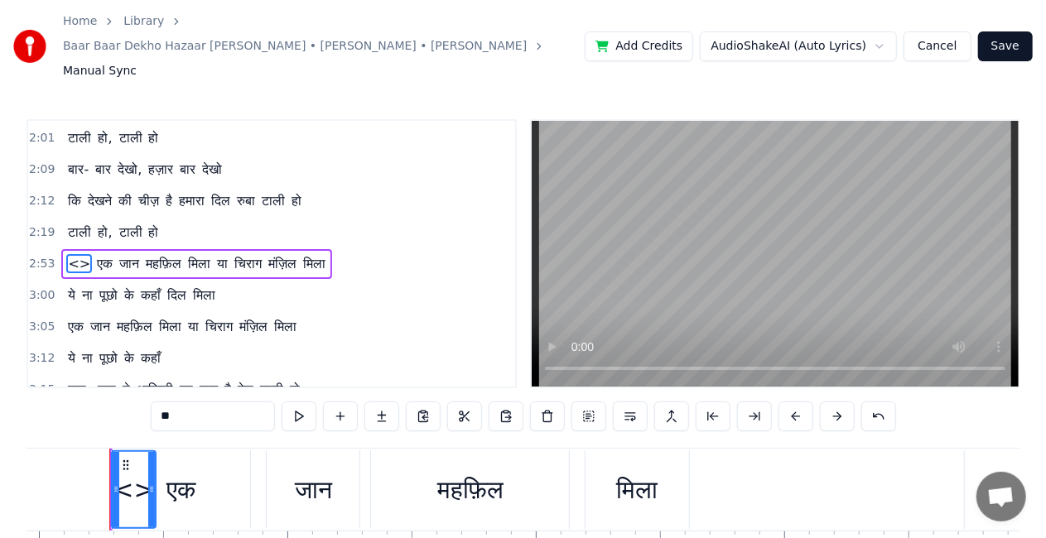
click at [73, 254] on span "<>" at bounding box center [79, 263] width 26 height 19
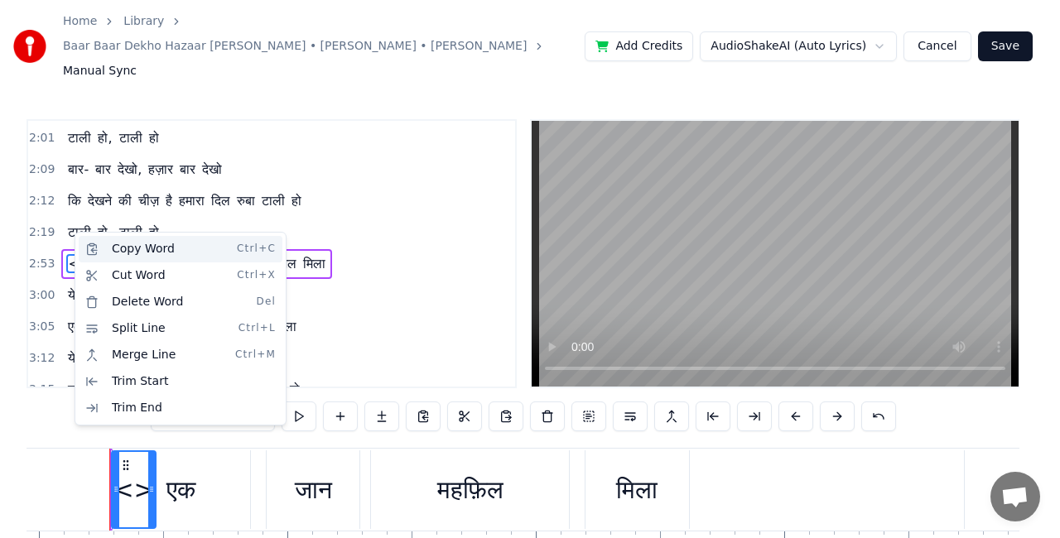
click at [109, 249] on div "Copy Word Ctrl+C" at bounding box center [181, 249] width 204 height 27
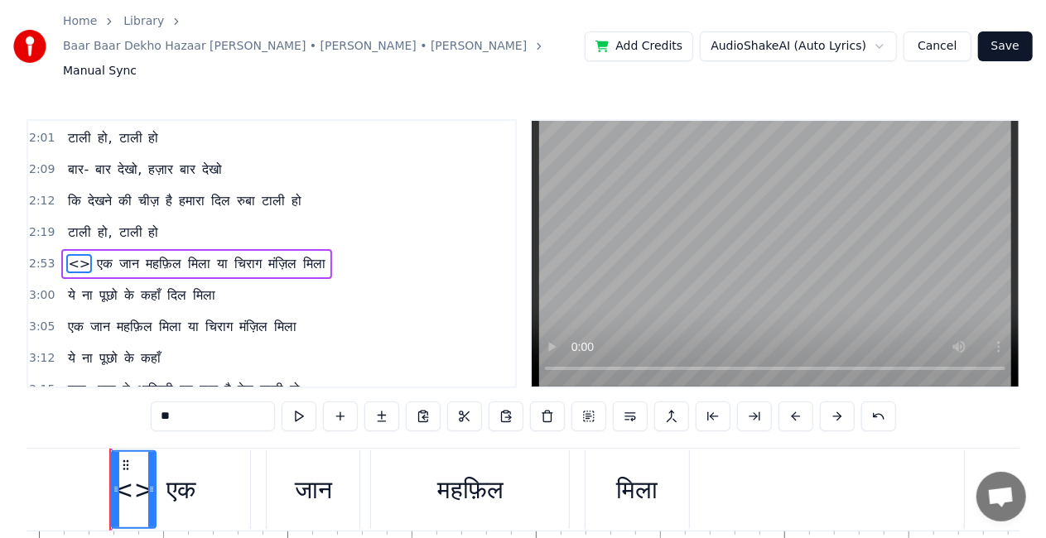
click at [73, 254] on span "<>" at bounding box center [79, 263] width 26 height 19
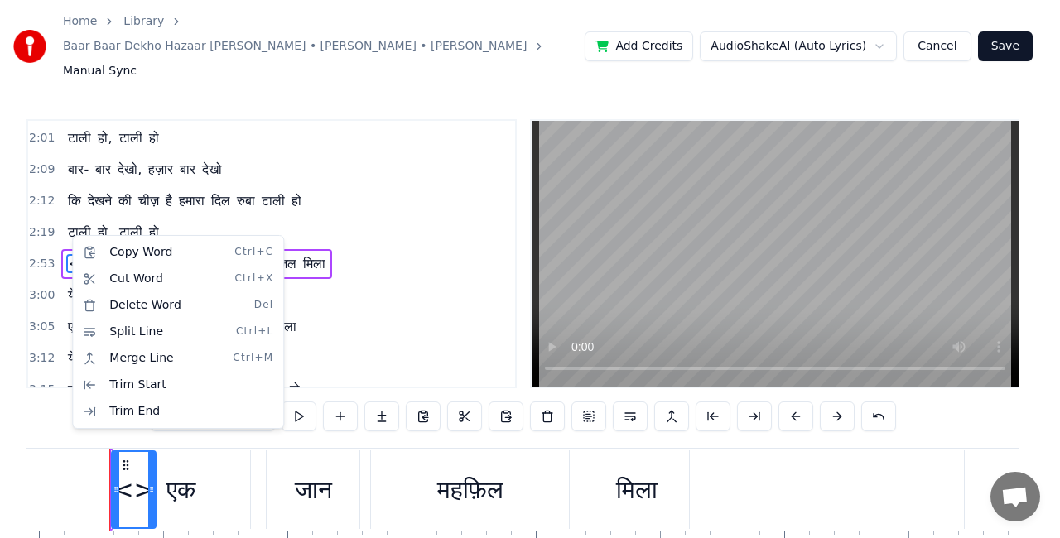
click at [413, 210] on html "Home Library Baar Baar Dekho Hazaar Baar Dekho • [PERSON_NAME] • [PERSON_NAME] …" at bounding box center [530, 321] width 1060 height 642
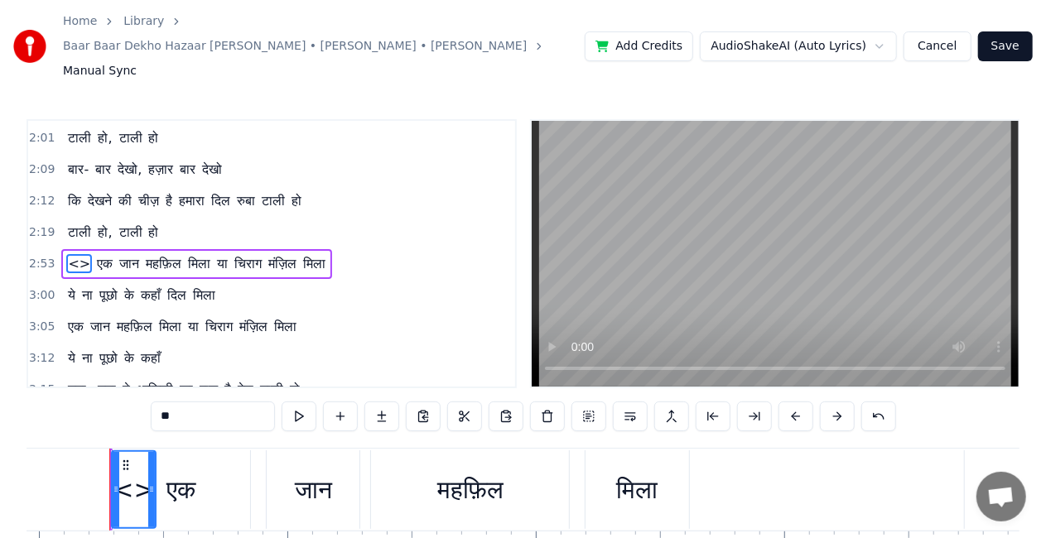
click at [275, 191] on span "टाली" at bounding box center [273, 200] width 27 height 19
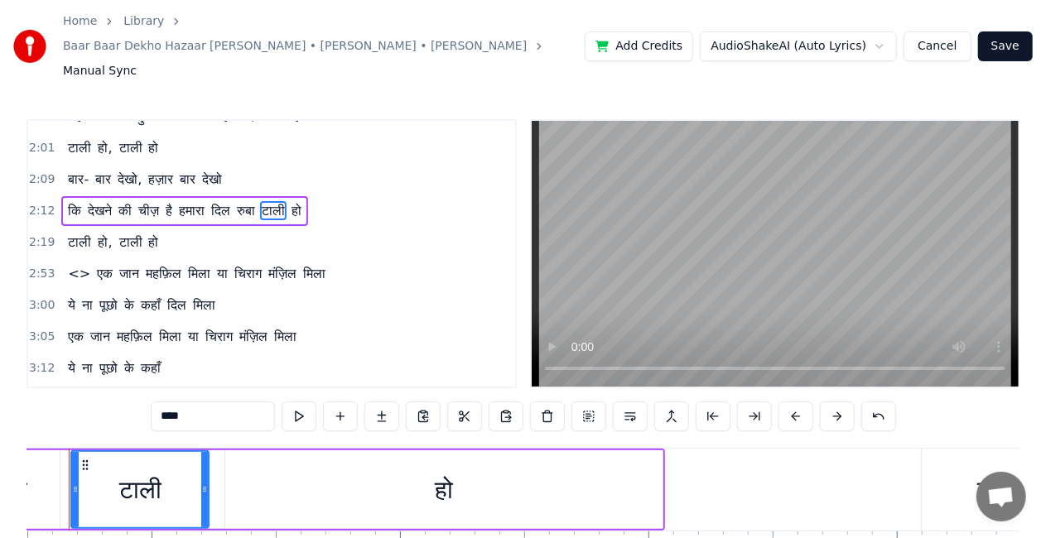
scroll to position [0, 33634]
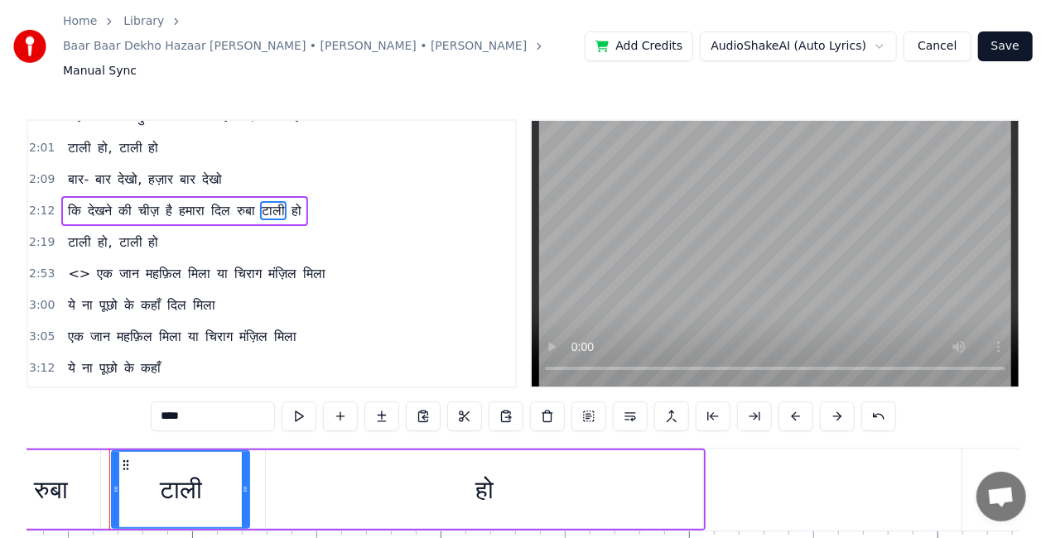
click at [71, 264] on span "<>" at bounding box center [79, 273] width 26 height 19
type input "**"
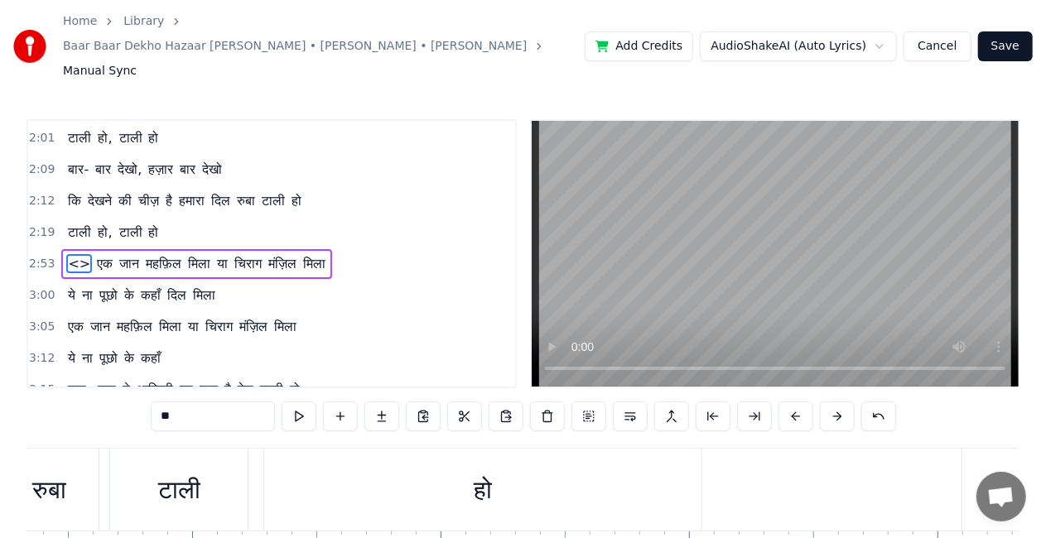
click at [71, 249] on div "<> एक जान महफ़िल मिला या चिराग मंज़िल मिला" at bounding box center [196, 264] width 271 height 30
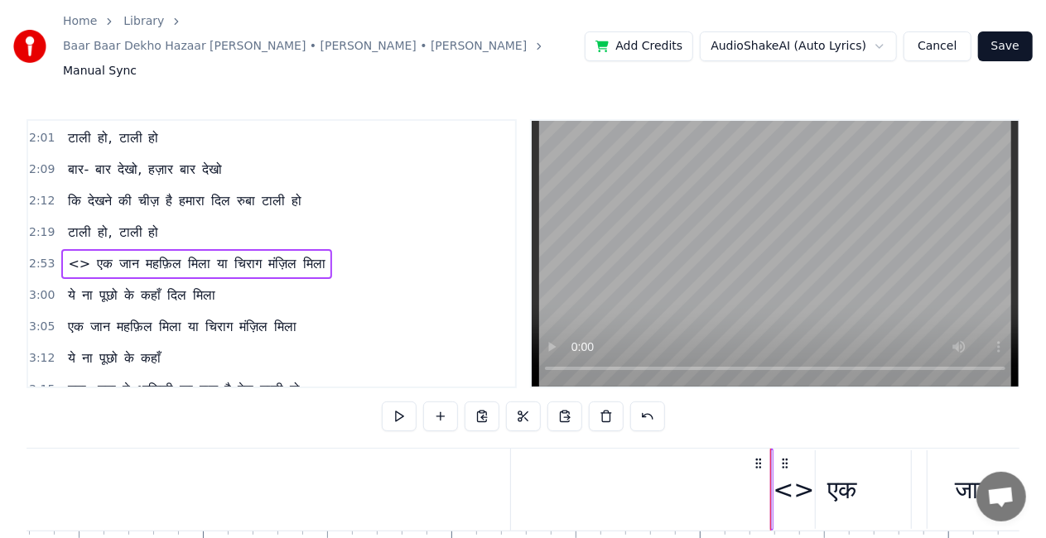
scroll to position [0, 42983]
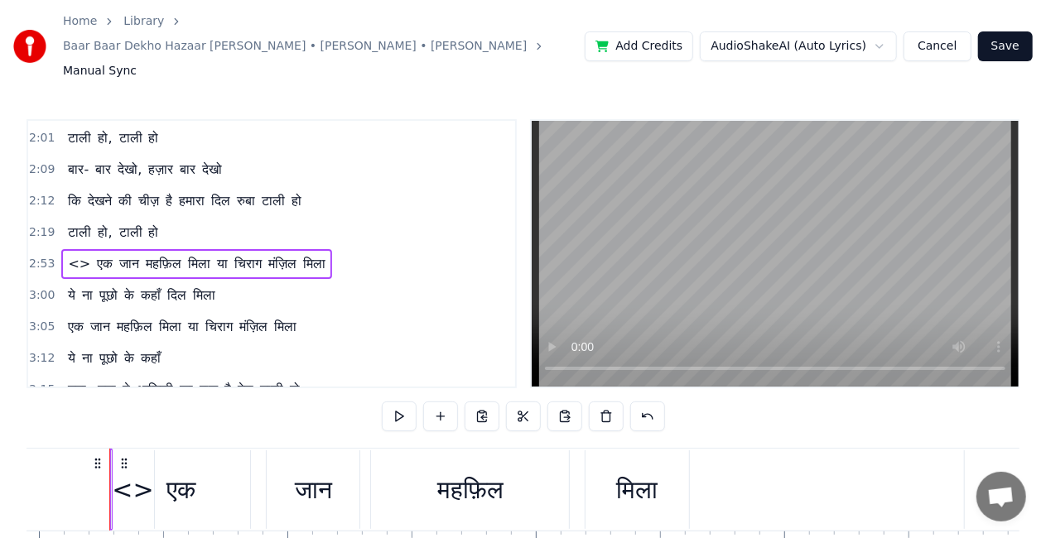
click at [68, 254] on span "<>" at bounding box center [79, 263] width 26 height 19
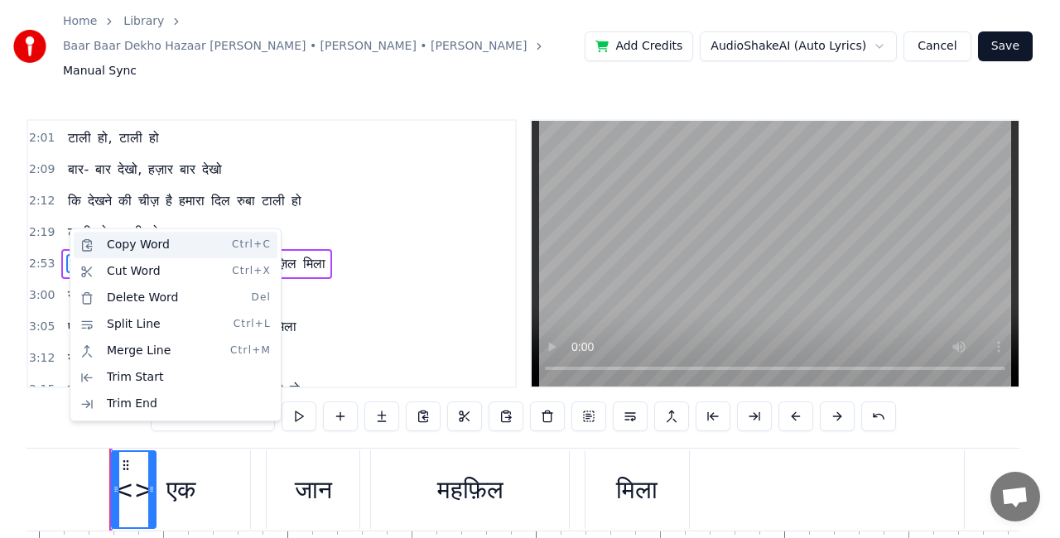
click at [96, 246] on div "Copy Word Ctrl+C" at bounding box center [176, 245] width 204 height 27
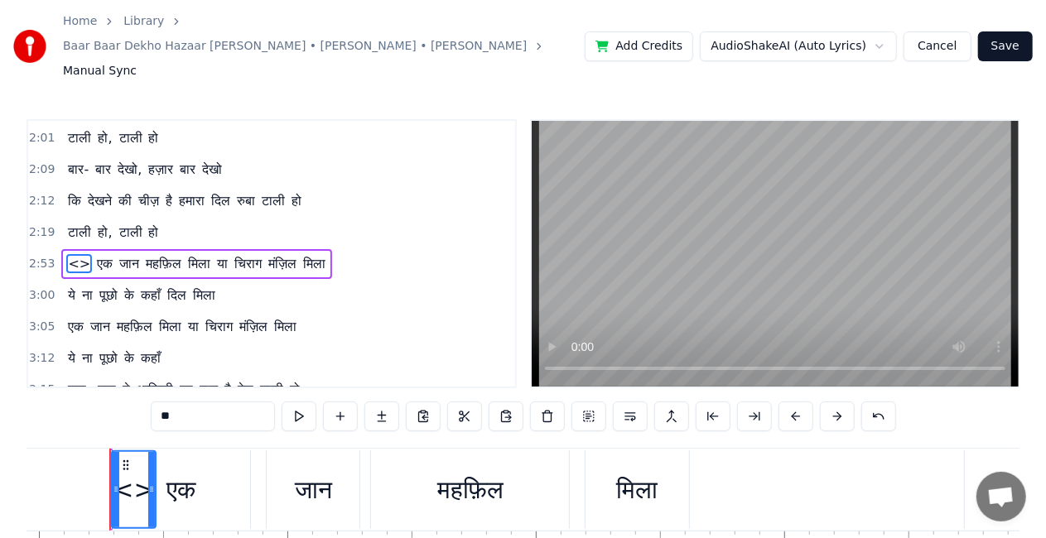
click at [316, 280] on div "3:00 ये ना पूछो के कहाँ दिल मिला" at bounding box center [271, 295] width 487 height 31
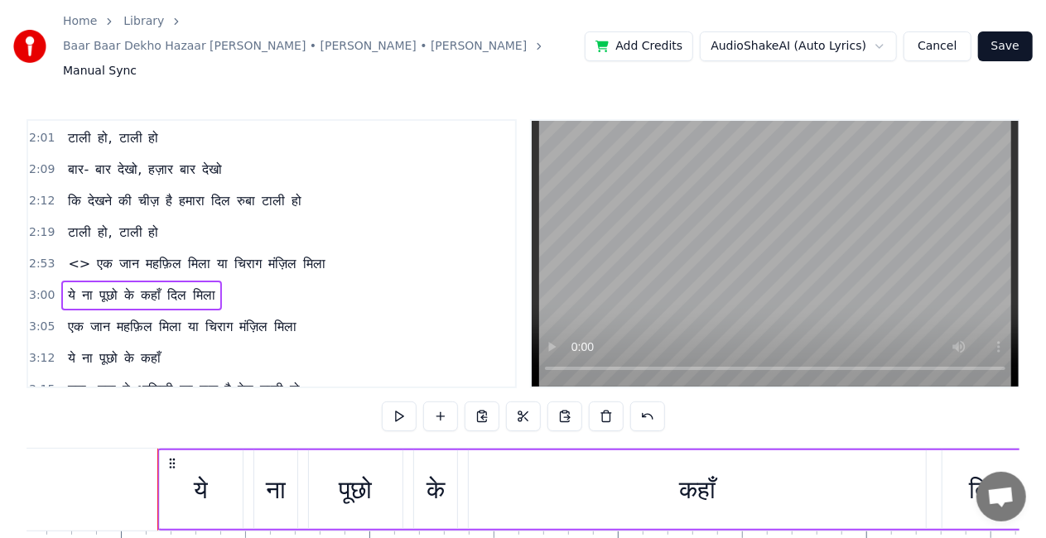
scroll to position [0, 44689]
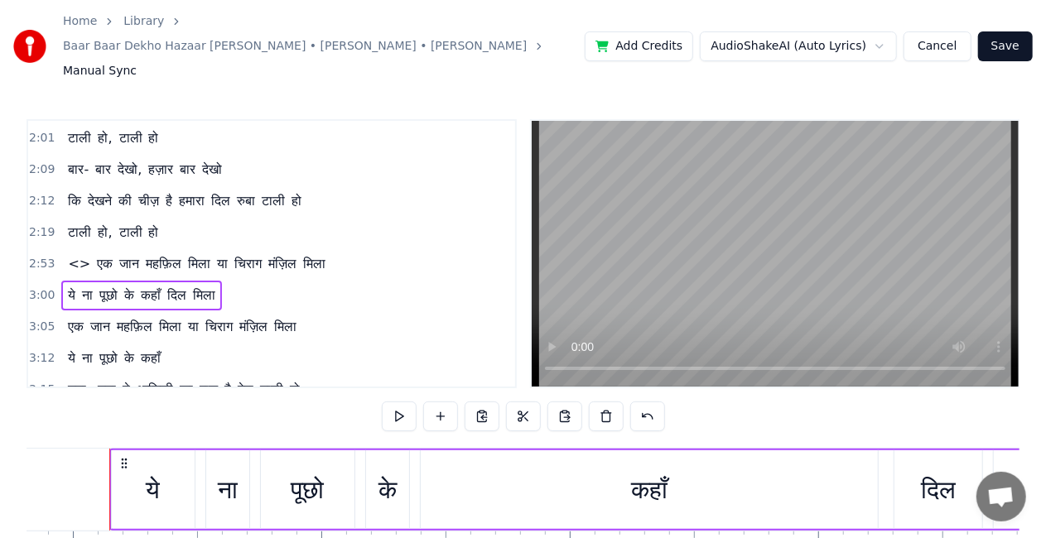
click at [947, 35] on button "Cancel" at bounding box center [937, 46] width 67 height 30
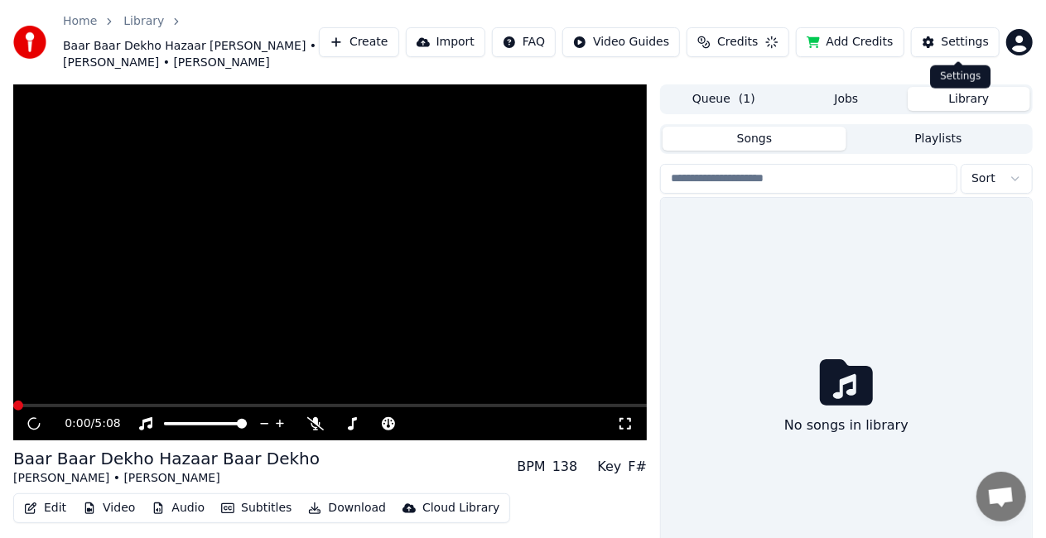
scroll to position [62, 0]
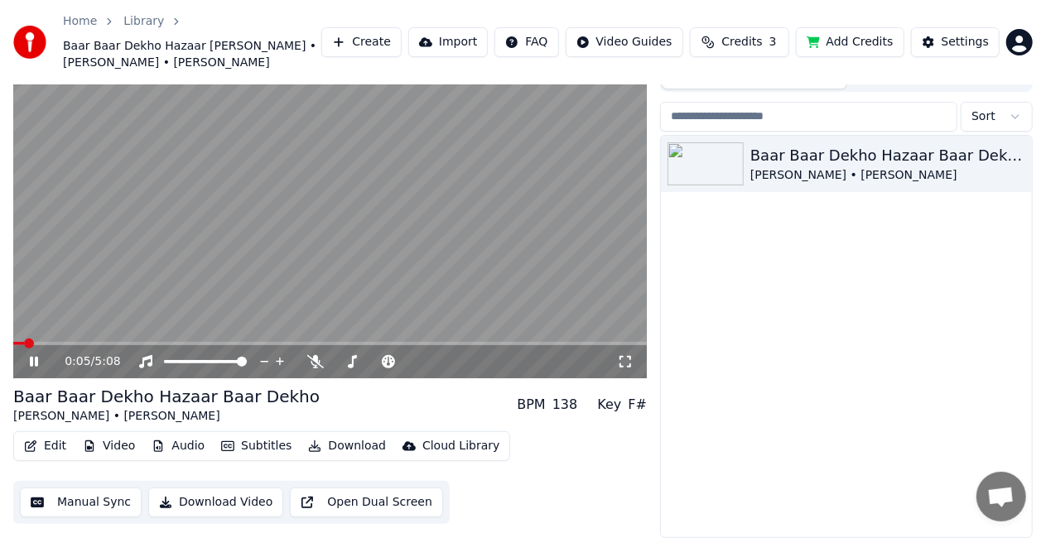
click at [358, 200] on video at bounding box center [330, 200] width 634 height 356
click at [93, 500] on button "Manual Sync" at bounding box center [81, 503] width 122 height 30
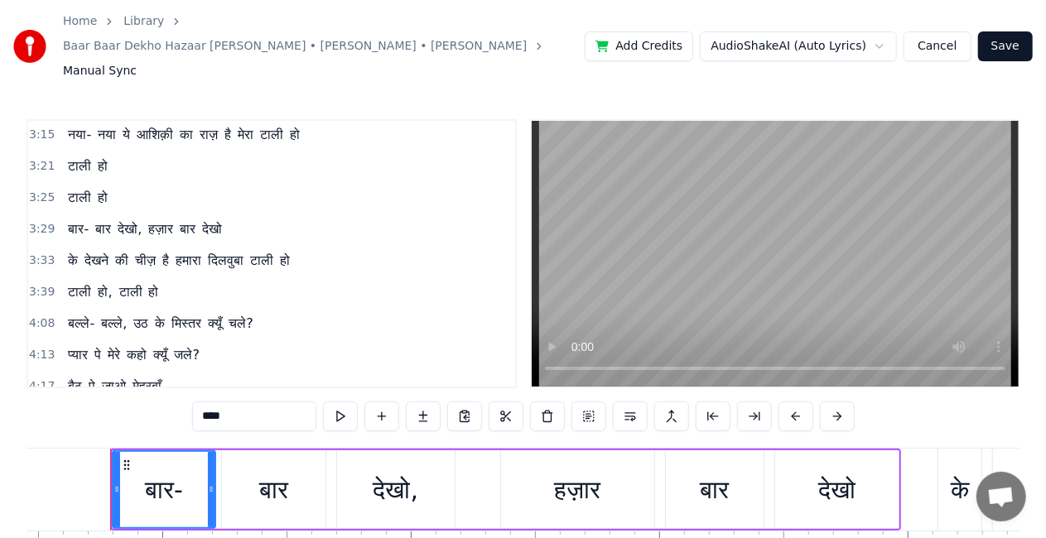
scroll to position [497, 0]
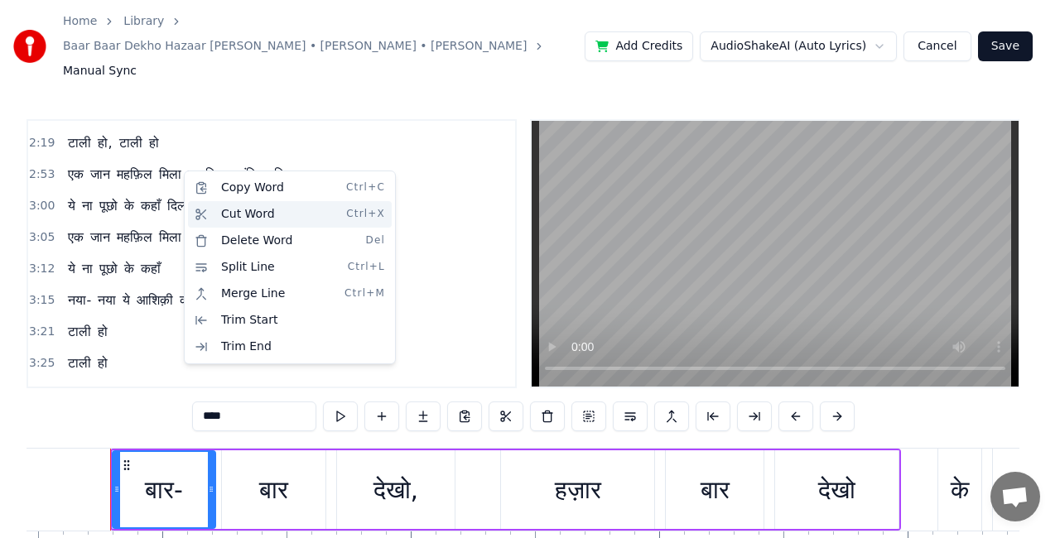
click at [220, 215] on div "Cut Word Ctrl+X" at bounding box center [290, 214] width 204 height 27
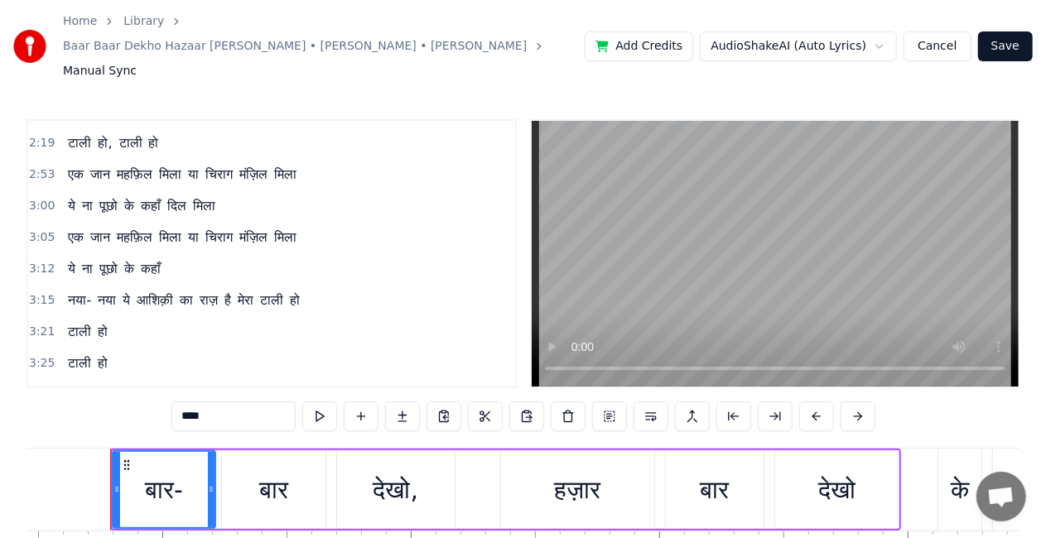
click at [61, 223] on div "एक जान महफ़िल मिला या चिराग मंज़िल मिला" at bounding box center [182, 238] width 242 height 30
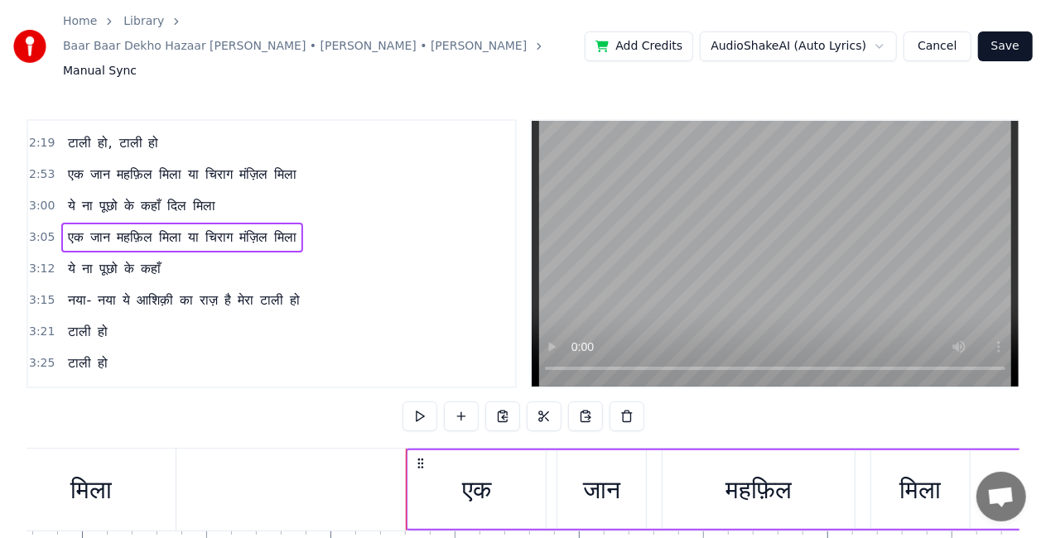
scroll to position [0, 45970]
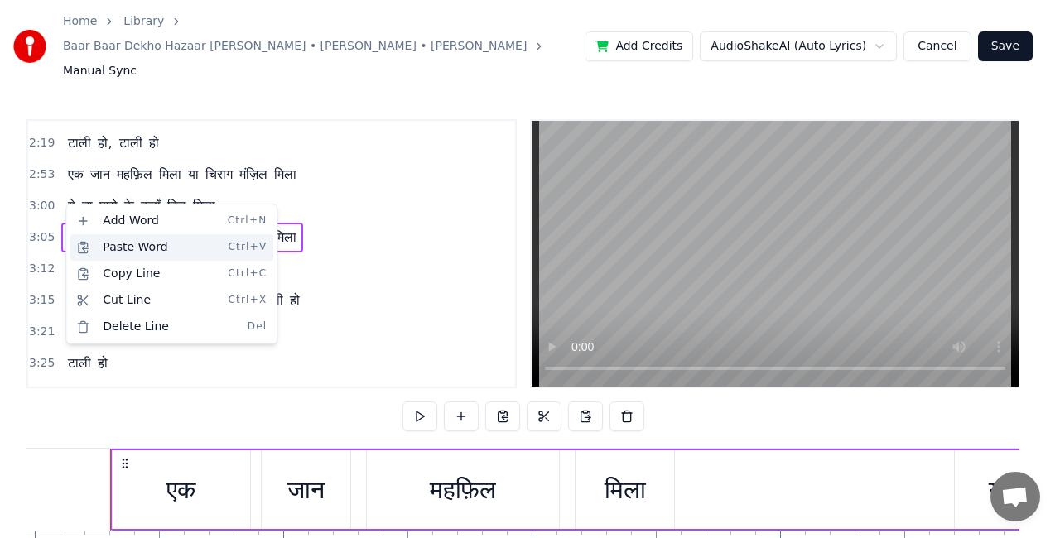
click at [116, 247] on div "Paste Word Ctrl+V" at bounding box center [172, 247] width 204 height 27
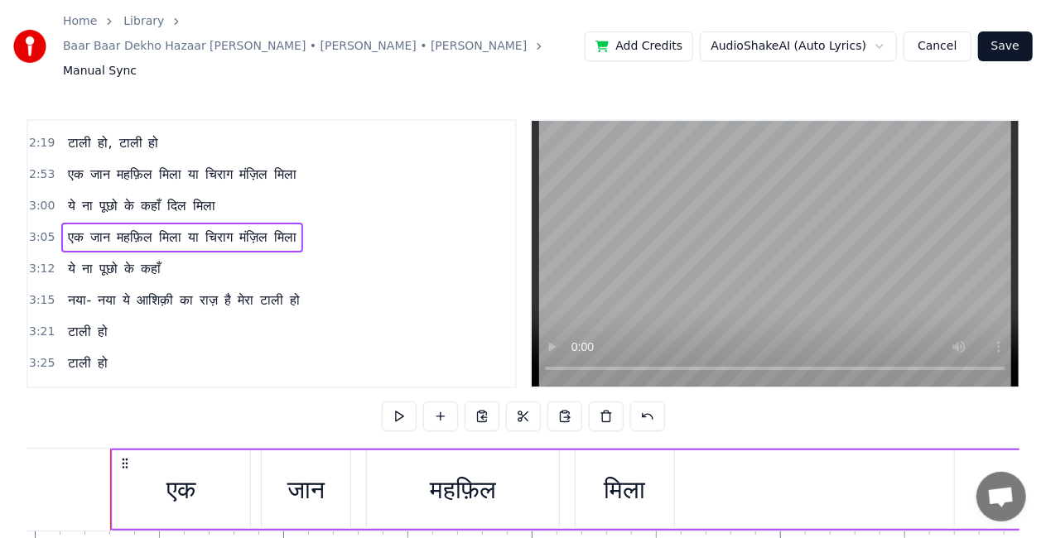
click at [211, 196] on span "मिला" at bounding box center [204, 205] width 26 height 19
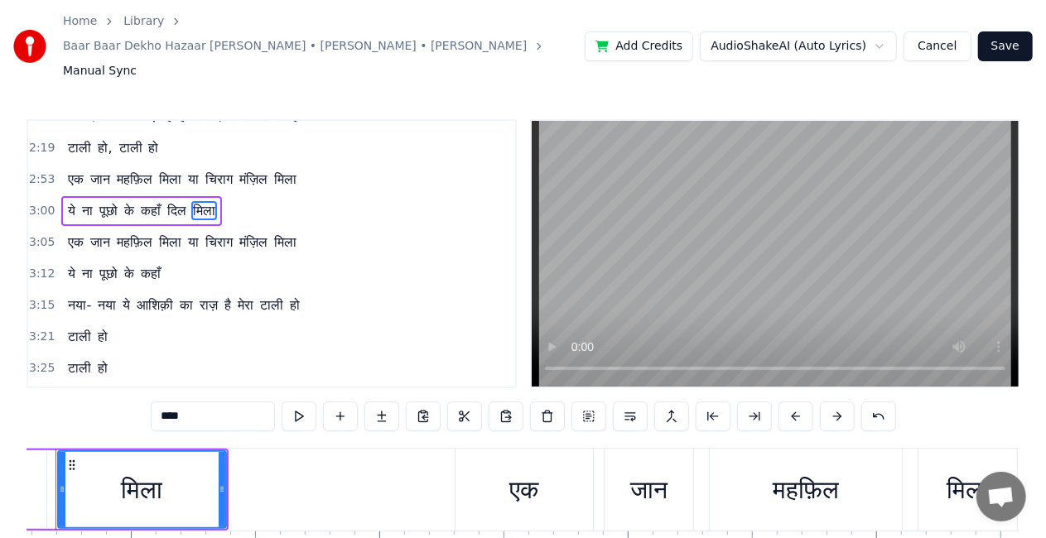
scroll to position [0, 45571]
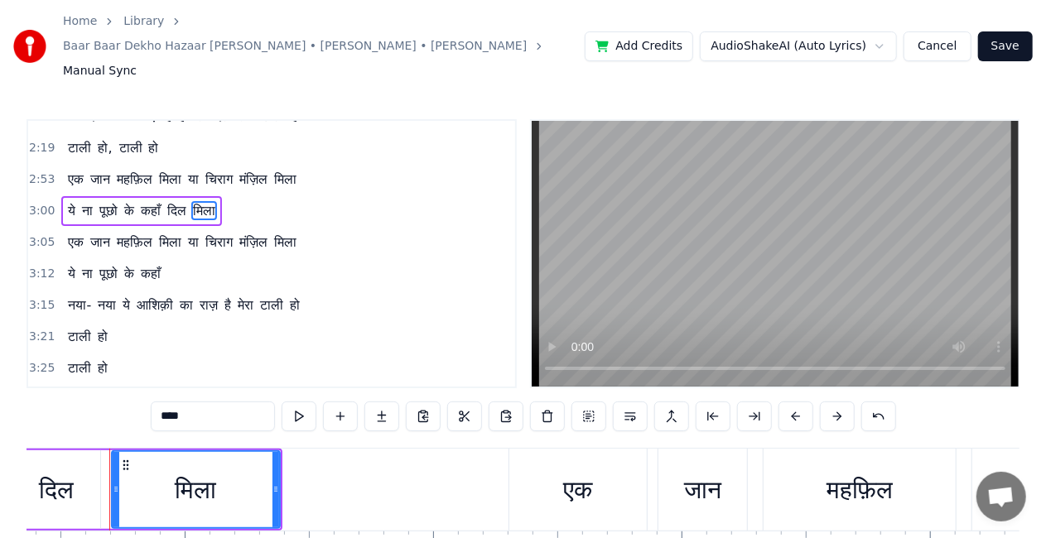
click at [951, 36] on button "Cancel" at bounding box center [937, 46] width 67 height 30
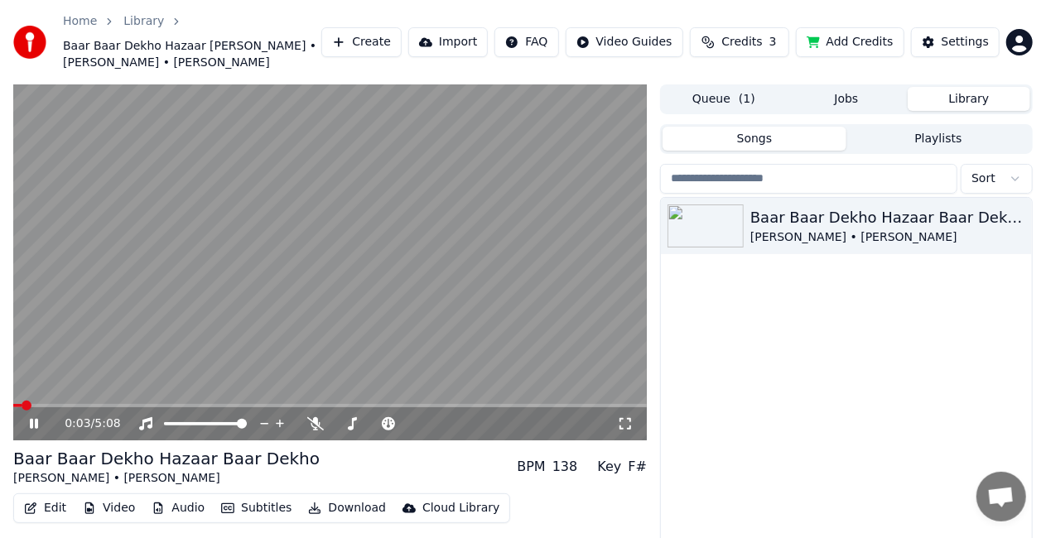
click at [346, 280] on video at bounding box center [330, 263] width 634 height 356
